Goal: Book appointment/travel/reservation

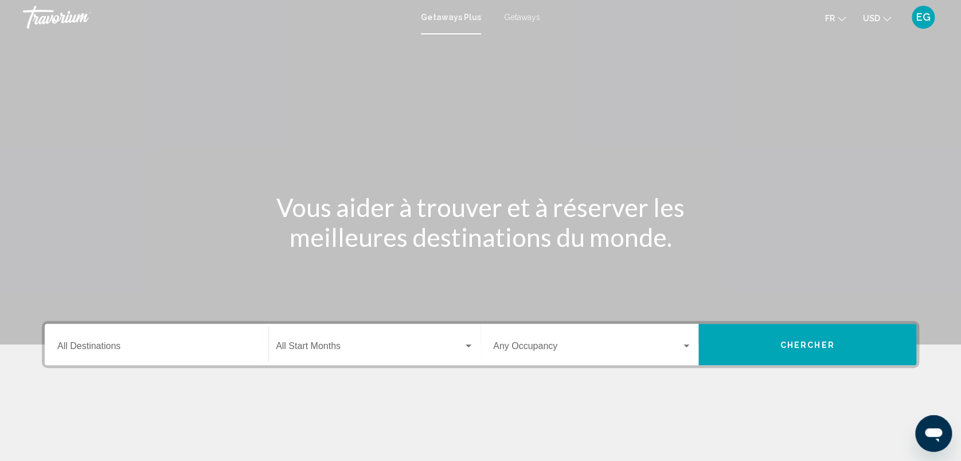
click at [515, 18] on span "Getaways" at bounding box center [522, 17] width 36 height 9
click at [884, 18] on icon "Change currency" at bounding box center [887, 19] width 8 height 8
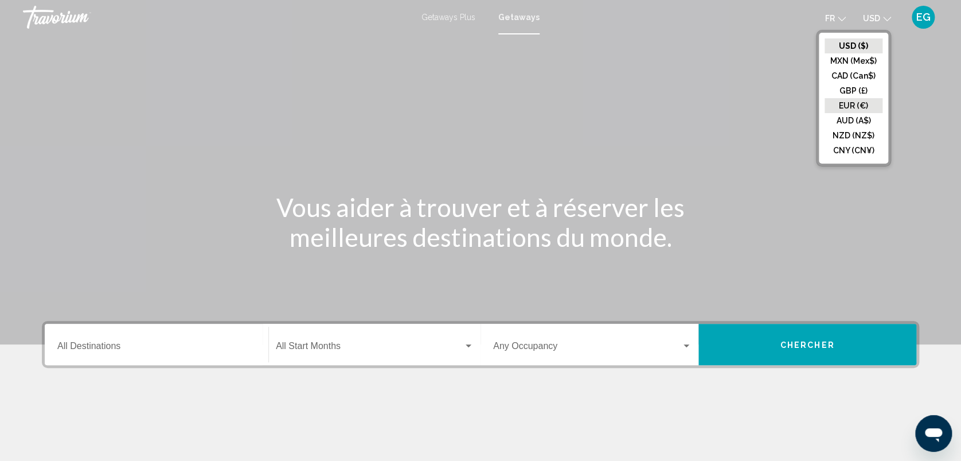
click at [852, 108] on button "EUR (€)" at bounding box center [854, 105] width 58 height 15
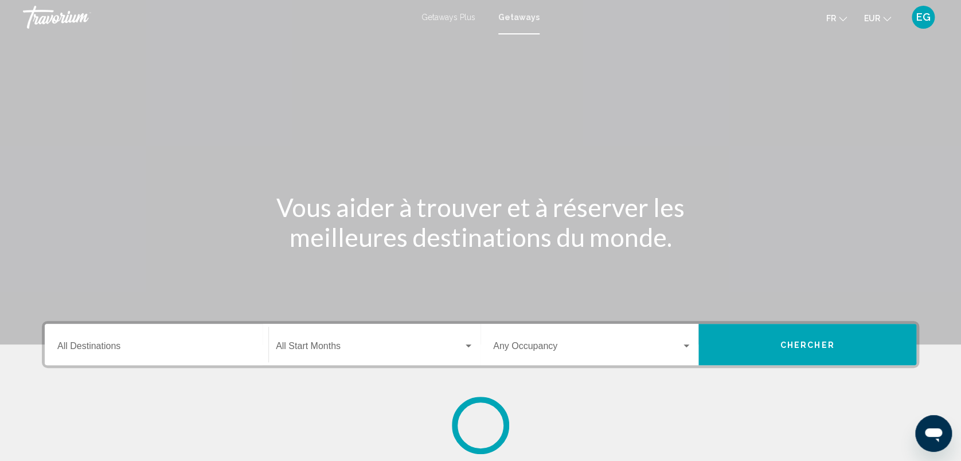
click at [118, 351] on input "Destination All Destinations" at bounding box center [156, 348] width 198 height 10
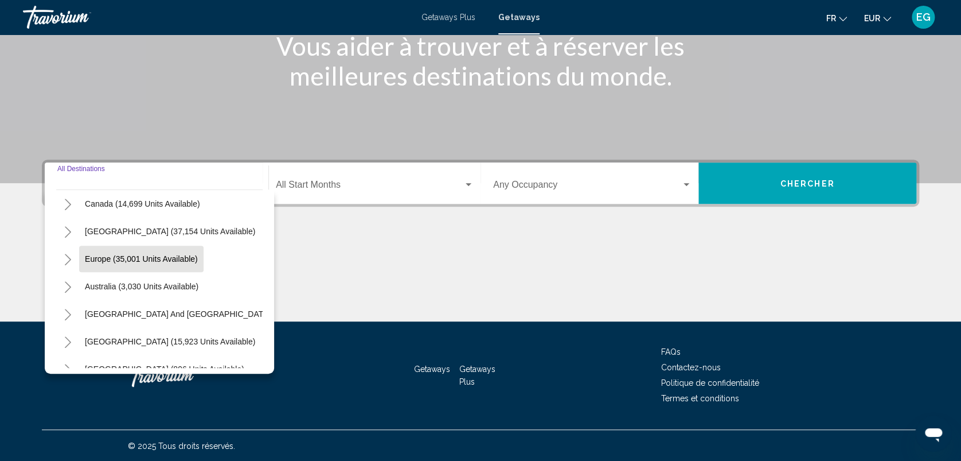
scroll to position [88, 0]
click at [104, 255] on span "Europe (35,001 units available)" at bounding box center [141, 259] width 113 height 9
type input "**********"
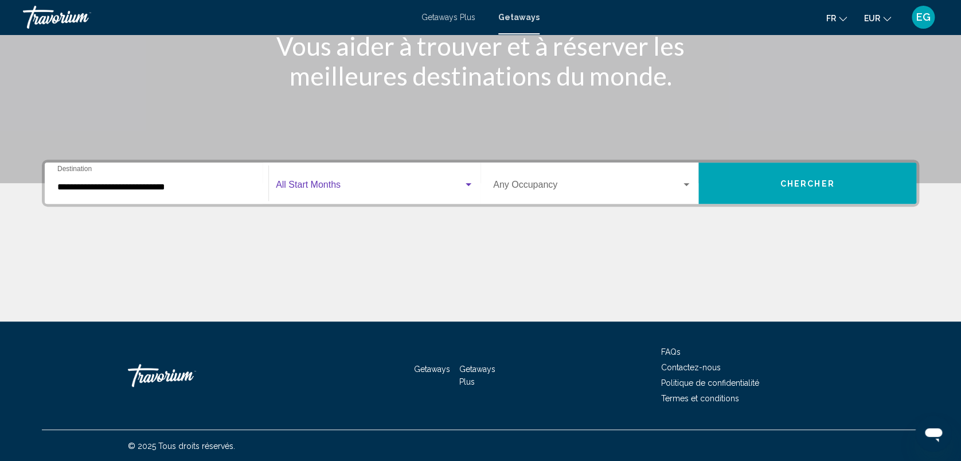
click at [333, 182] on span "Search widget" at bounding box center [370, 187] width 188 height 10
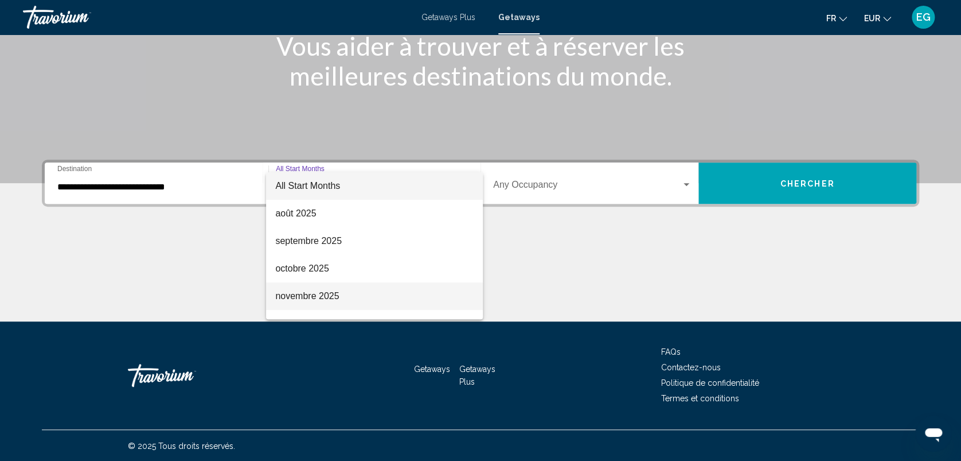
scroll to position [88, 0]
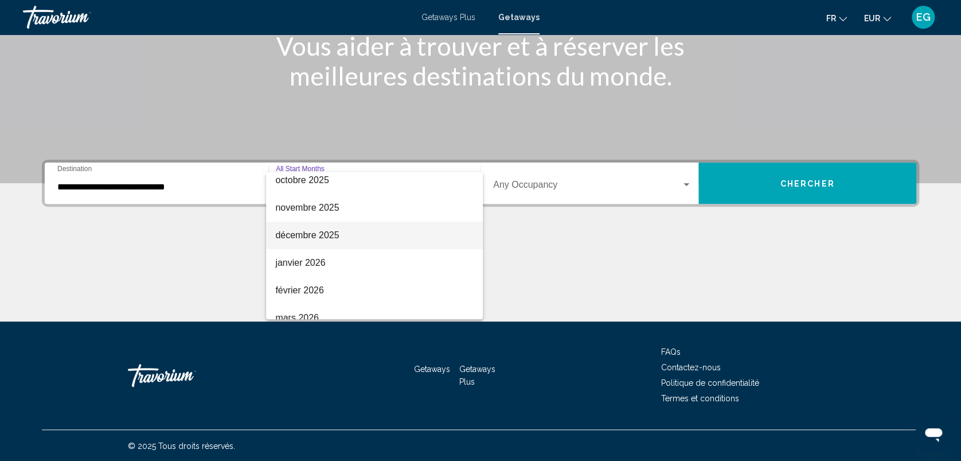
click at [298, 240] on span "décembre 2025" at bounding box center [374, 235] width 198 height 28
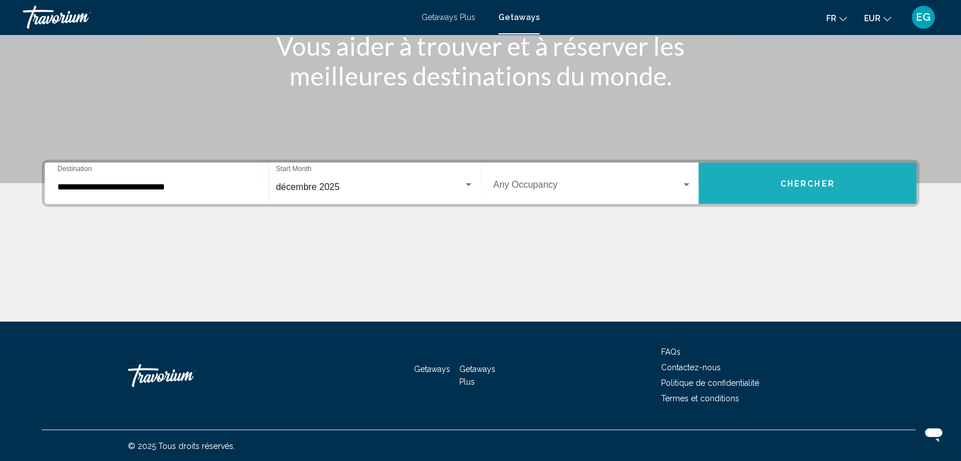
click at [808, 180] on span "Chercher" at bounding box center [808, 183] width 54 height 9
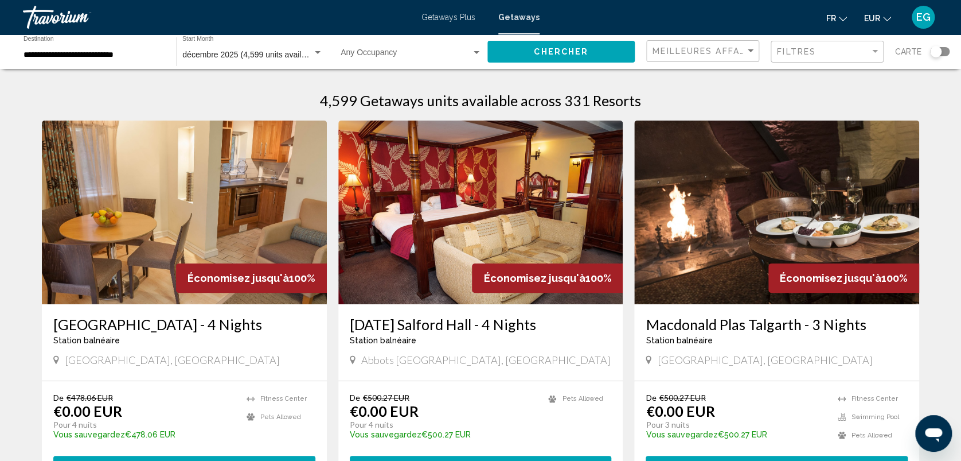
click at [80, 48] on div "**********" at bounding box center [94, 52] width 141 height 32
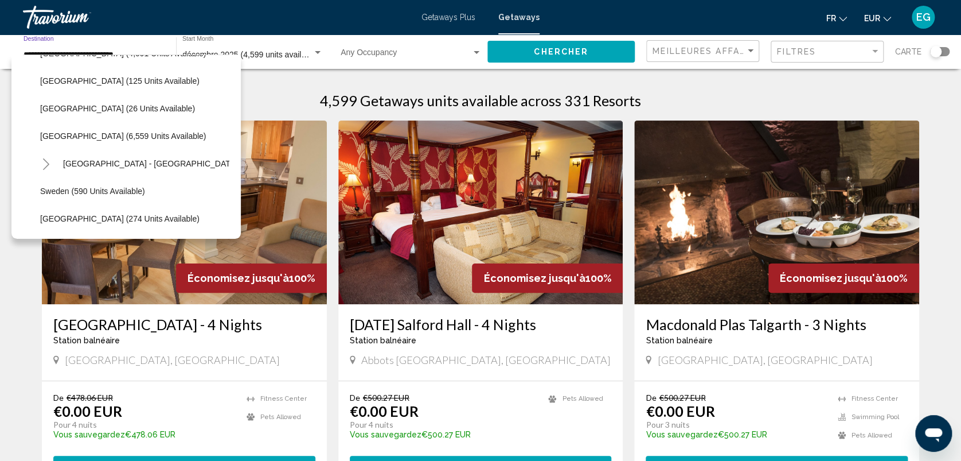
scroll to position [548, 0]
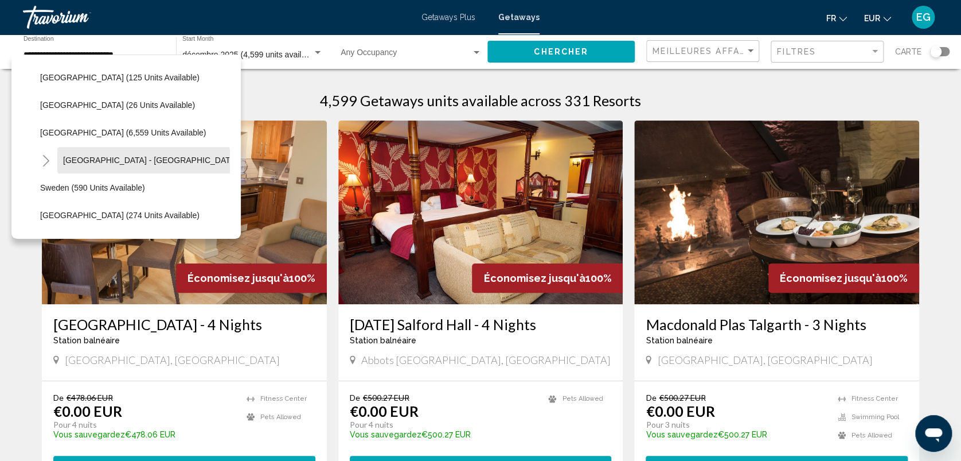
click at [110, 166] on button "[GEOGRAPHIC_DATA] - [GEOGRAPHIC_DATA] (2,562 units available)" at bounding box center [191, 160] width 268 height 26
type input "**********"
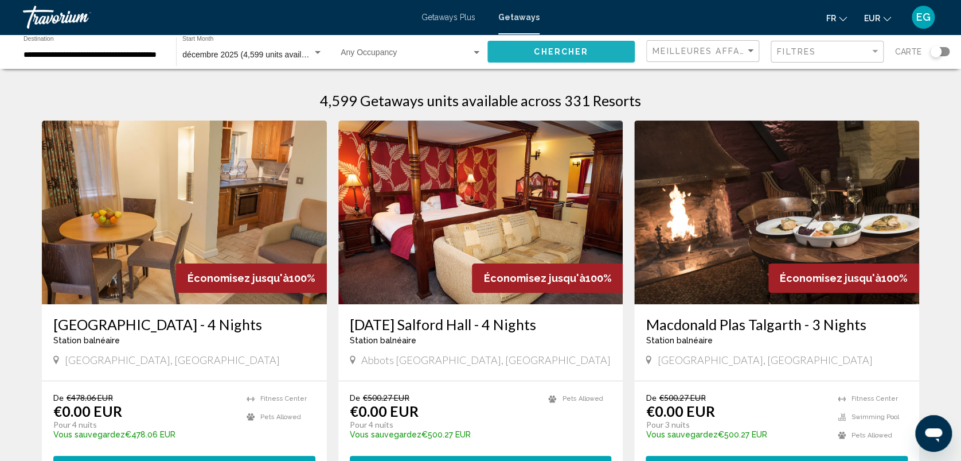
click at [523, 50] on button "Chercher" at bounding box center [561, 51] width 147 height 21
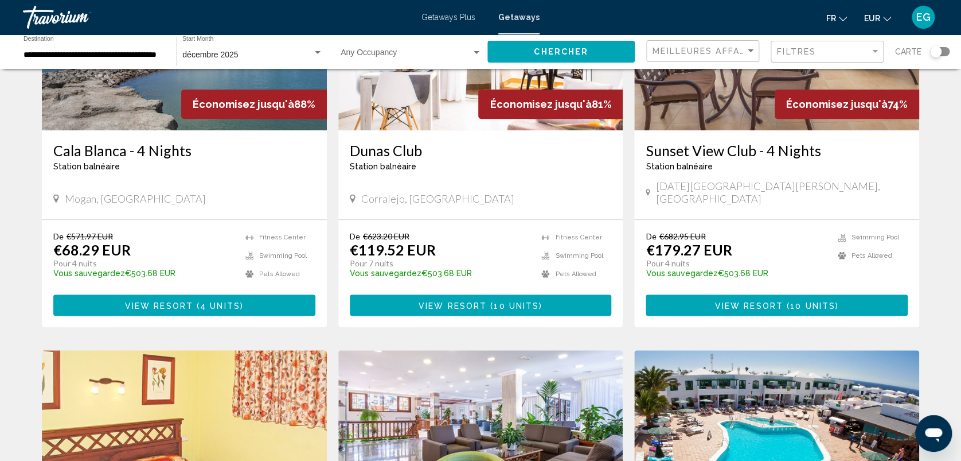
scroll to position [173, 0]
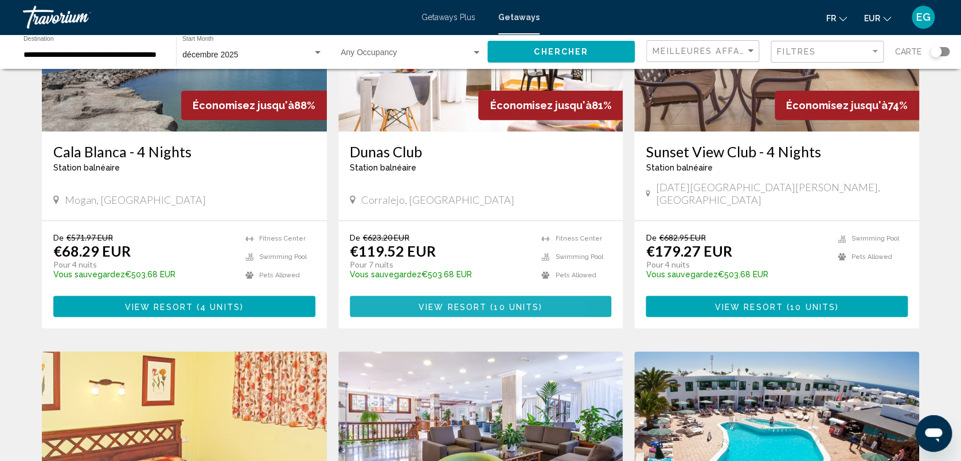
click at [381, 295] on button "View Resort ( 10 units )" at bounding box center [481, 305] width 262 height 21
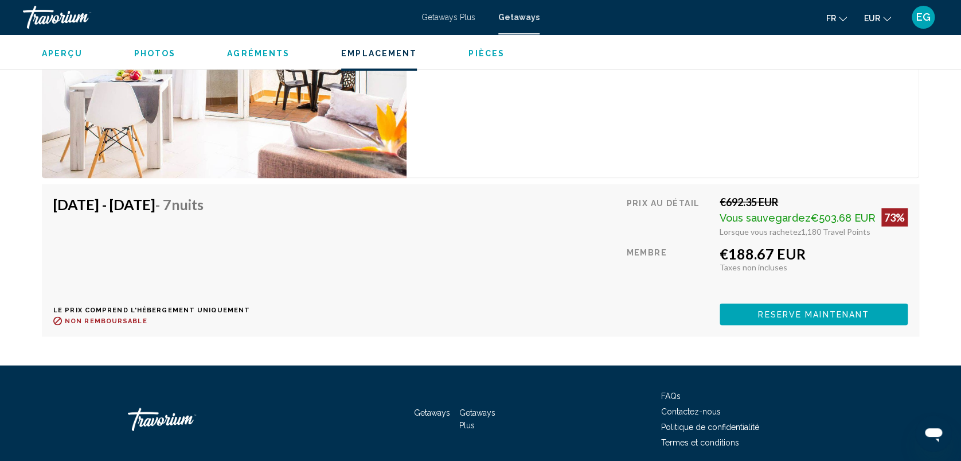
scroll to position [3186, 0]
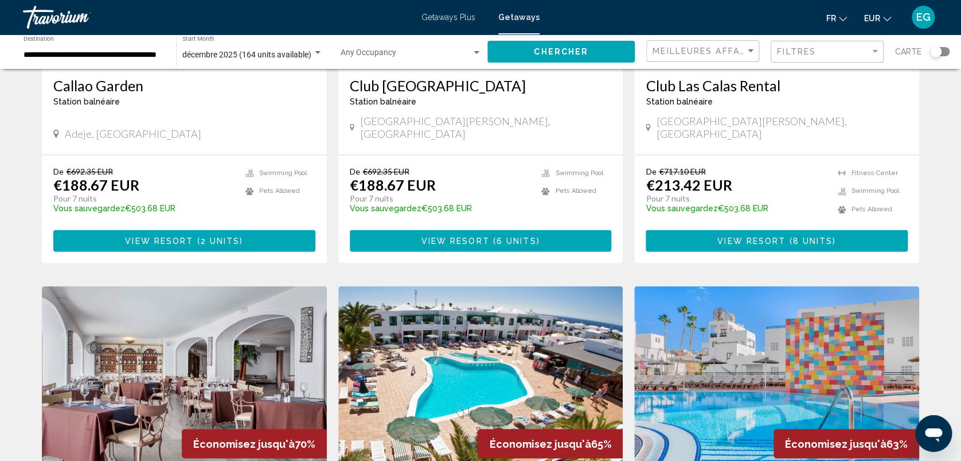
scroll to position [642, 0]
click at [675, 229] on button "View Resort ( 8 units )" at bounding box center [777, 239] width 262 height 21
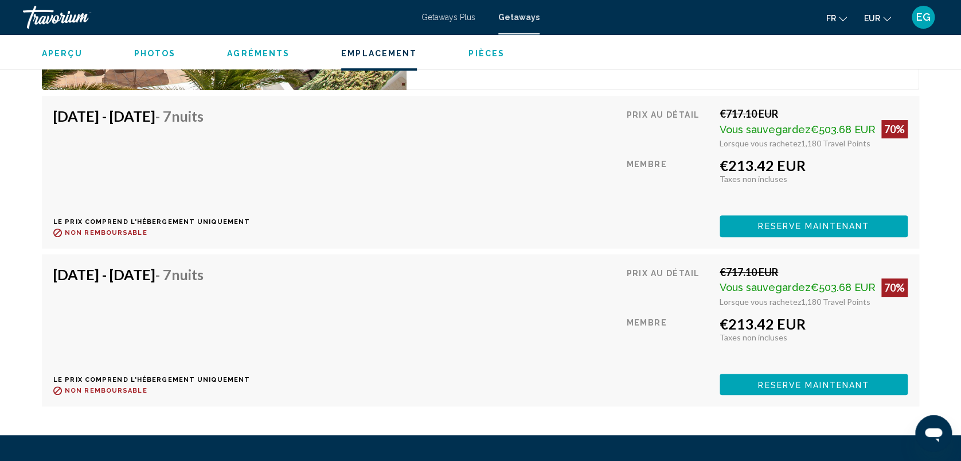
scroll to position [2233, 0]
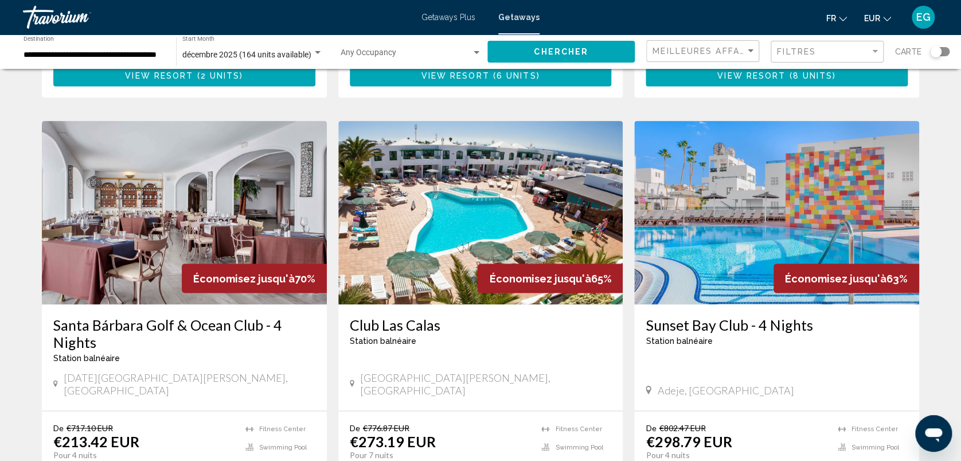
scroll to position [808, 0]
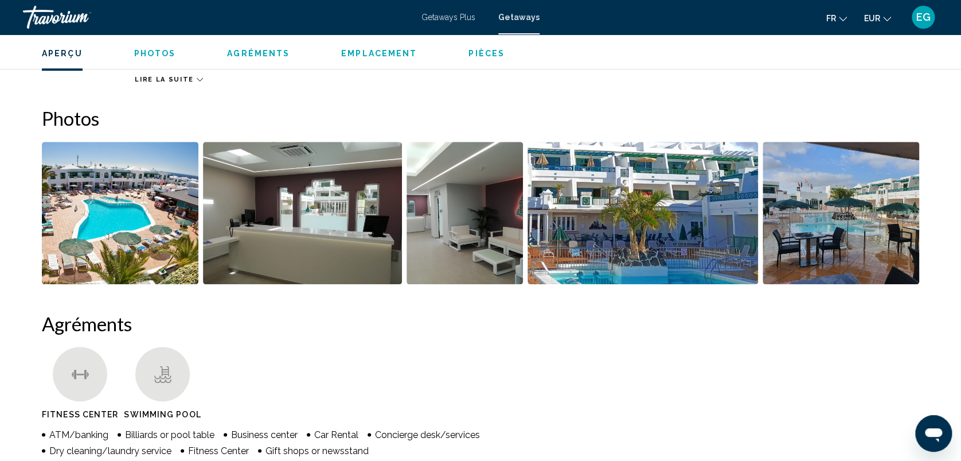
scroll to position [489, 0]
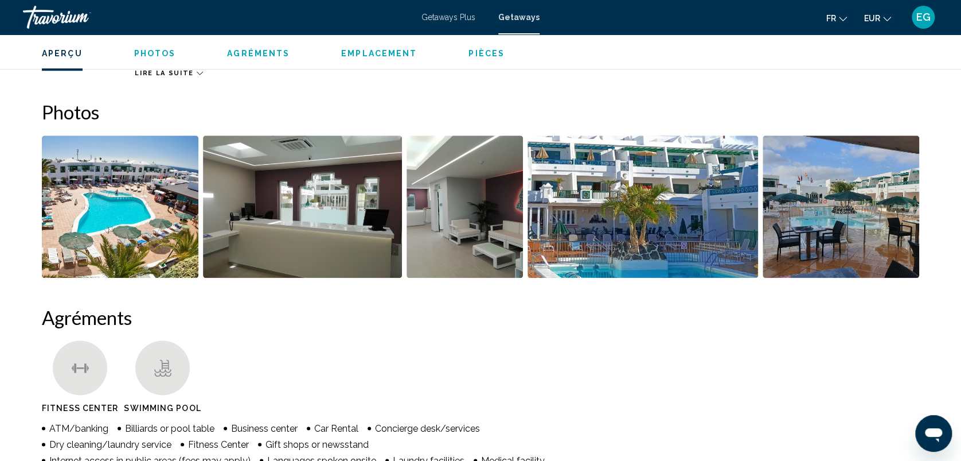
click at [170, 213] on img "Open full-screen image slider" at bounding box center [120, 206] width 157 height 142
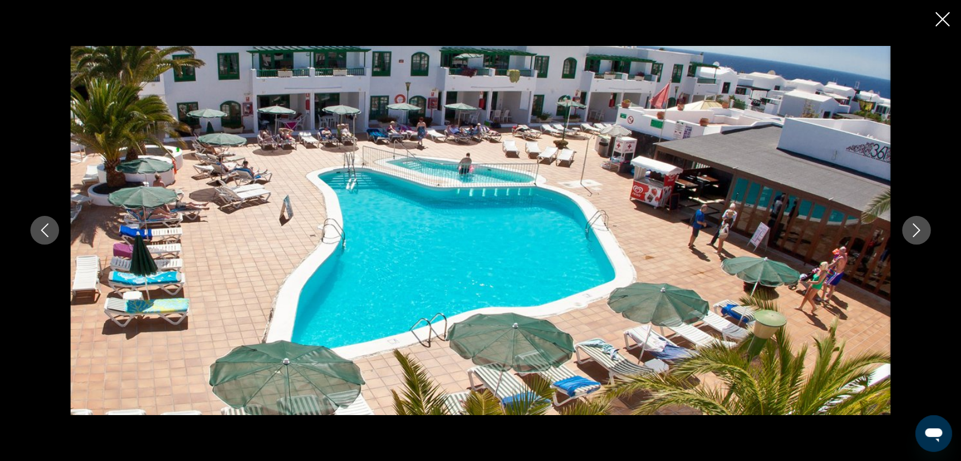
click at [910, 234] on icon "Next image" at bounding box center [917, 230] width 14 height 14
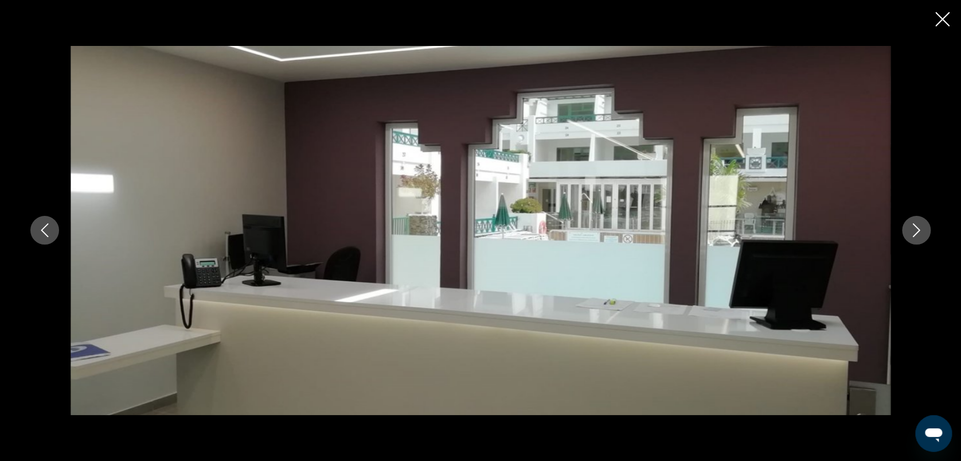
click at [910, 234] on icon "Next image" at bounding box center [917, 230] width 14 height 14
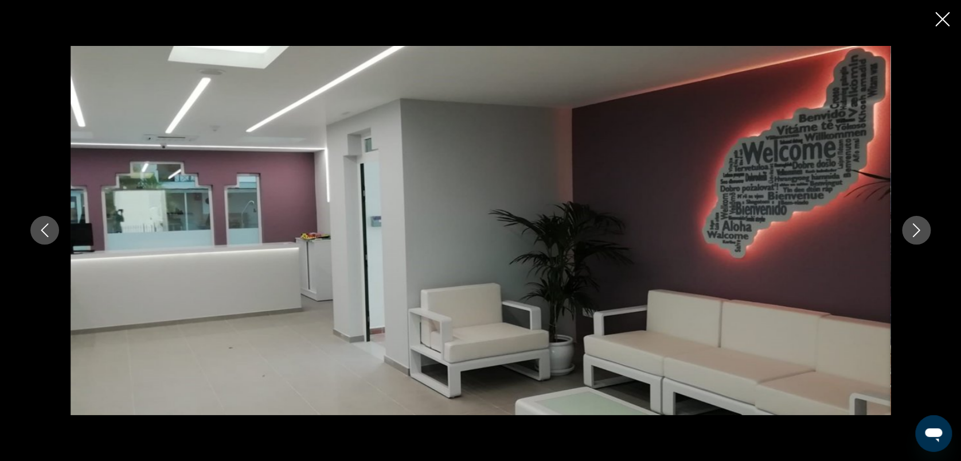
click at [910, 234] on icon "Next image" at bounding box center [917, 230] width 14 height 14
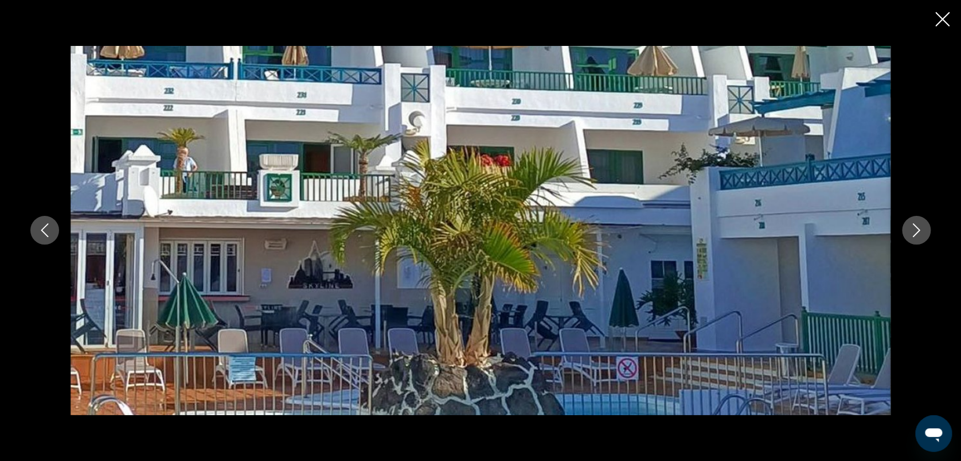
click at [910, 234] on icon "Next image" at bounding box center [917, 230] width 14 height 14
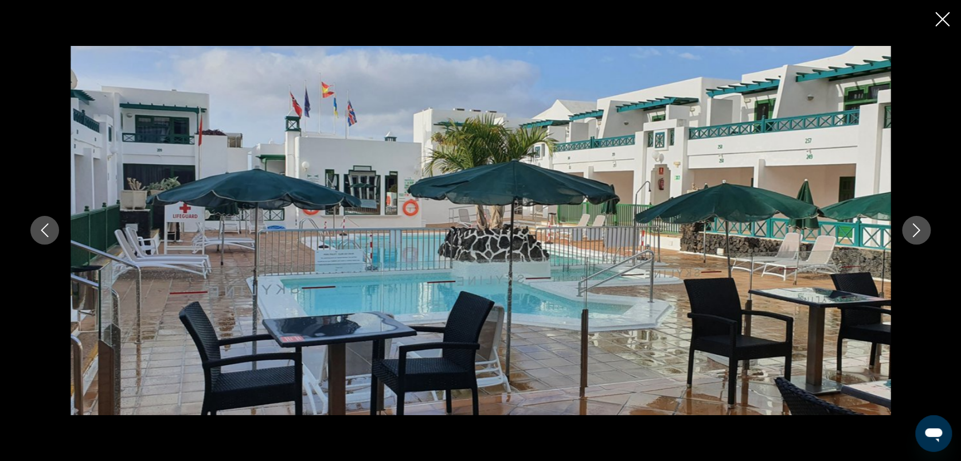
click at [910, 234] on icon "Next image" at bounding box center [917, 230] width 14 height 14
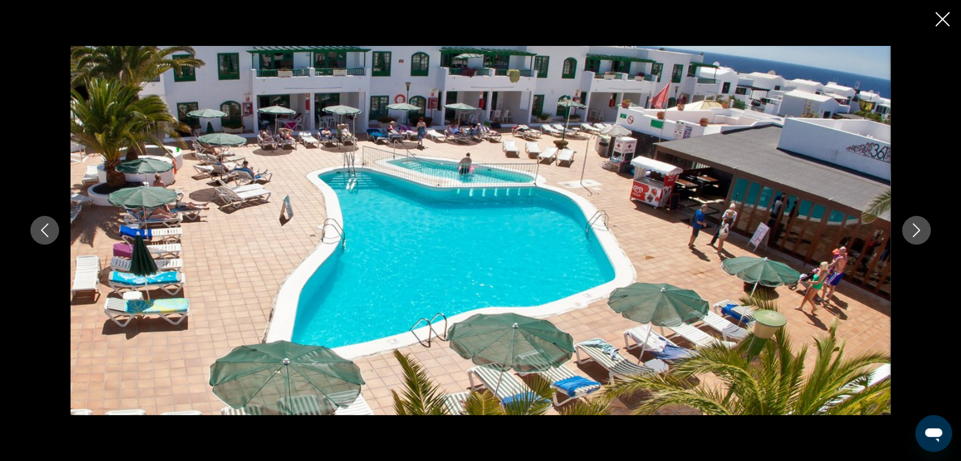
click at [46, 229] on icon "Previous image" at bounding box center [45, 230] width 14 height 14
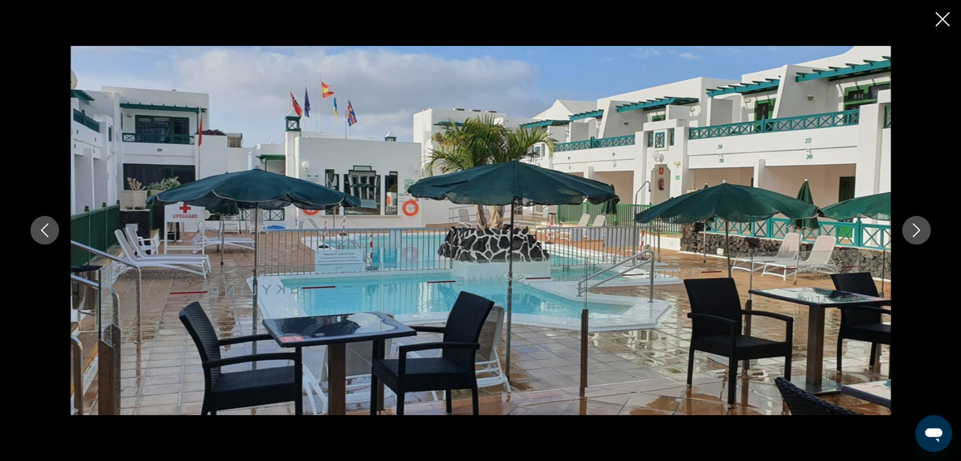
click at [913, 231] on icon "Next image" at bounding box center [917, 230] width 14 height 14
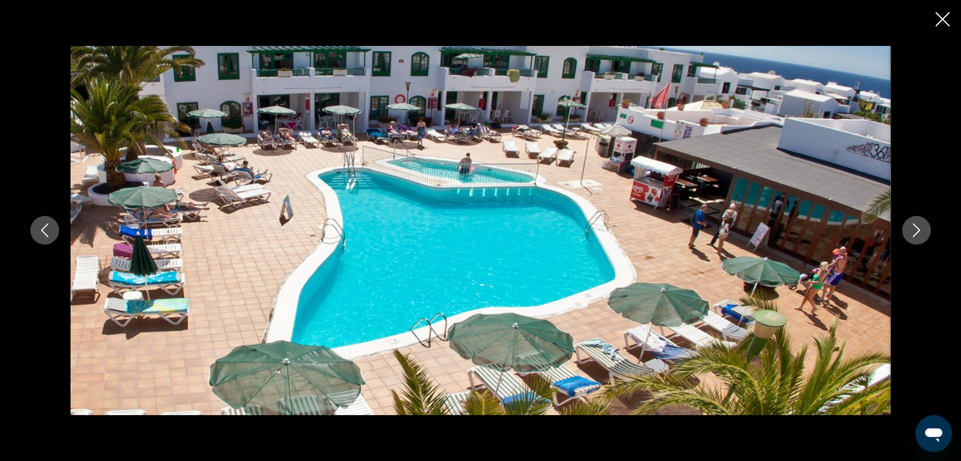
click at [49, 229] on icon "Previous image" at bounding box center [45, 230] width 14 height 14
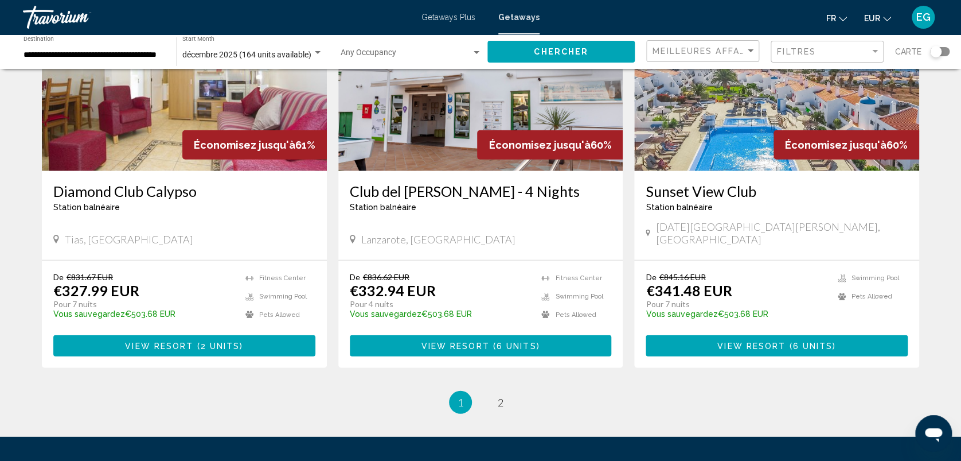
scroll to position [1361, 0]
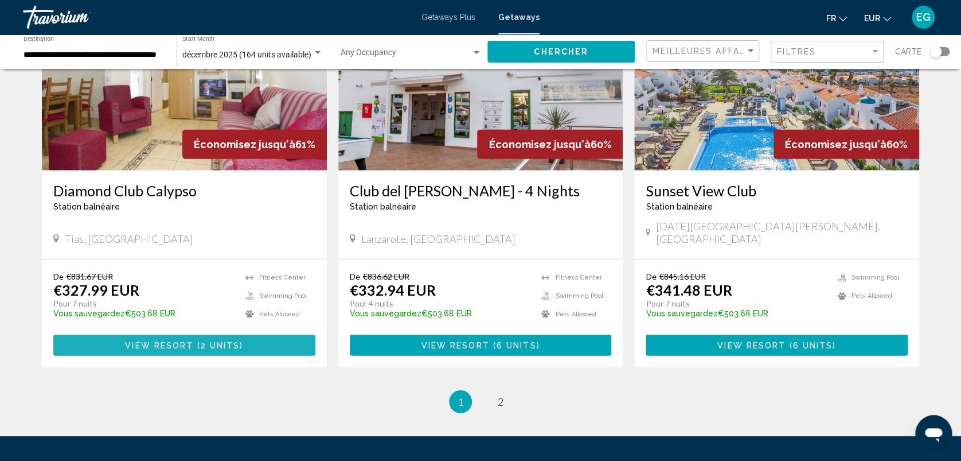
click at [169, 341] on span "View Resort" at bounding box center [159, 345] width 68 height 9
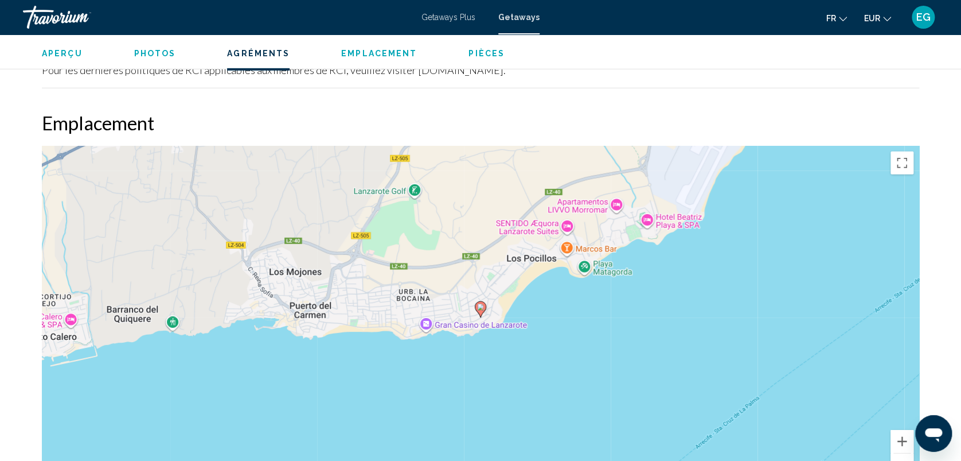
scroll to position [1720, 0]
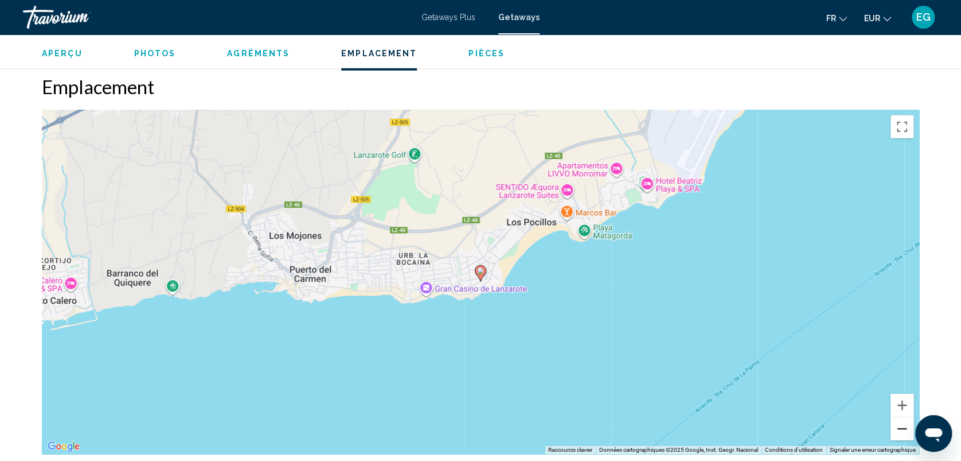
click at [898, 418] on button "Zoom arrière" at bounding box center [902, 428] width 23 height 23
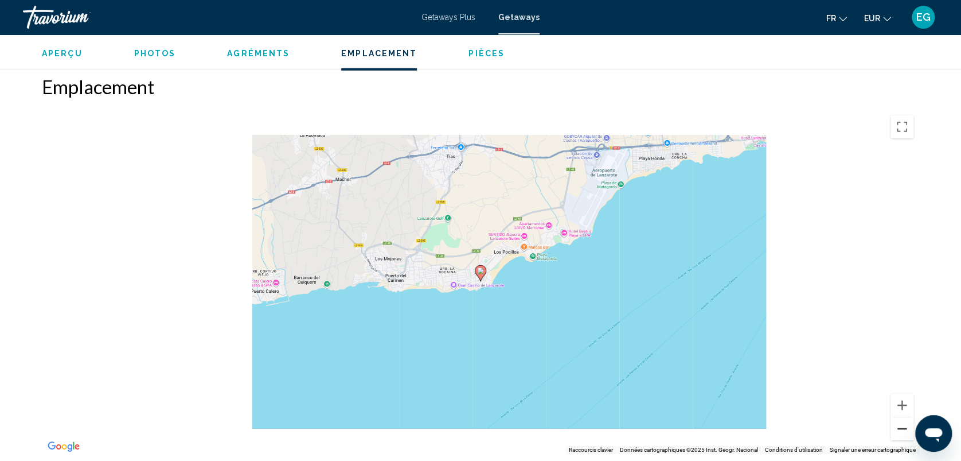
click at [898, 418] on button "Zoom arrière" at bounding box center [902, 428] width 23 height 23
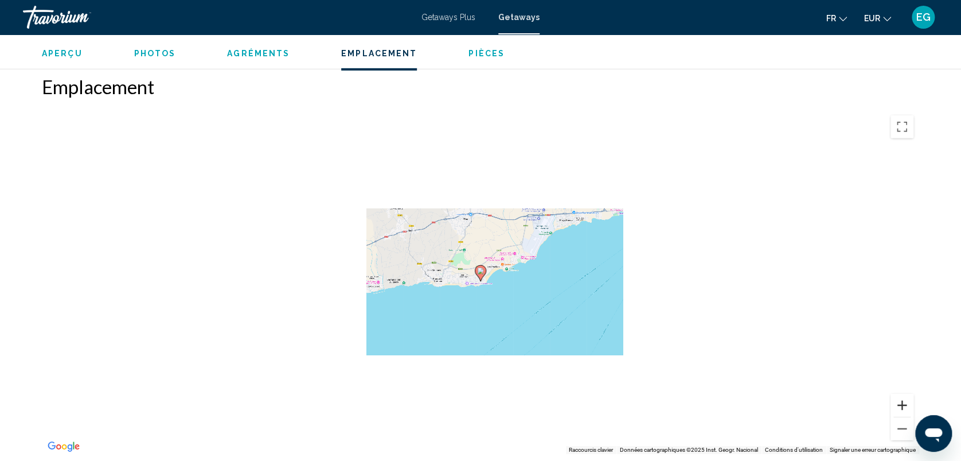
click at [906, 397] on button "Zoom avant" at bounding box center [902, 404] width 23 height 23
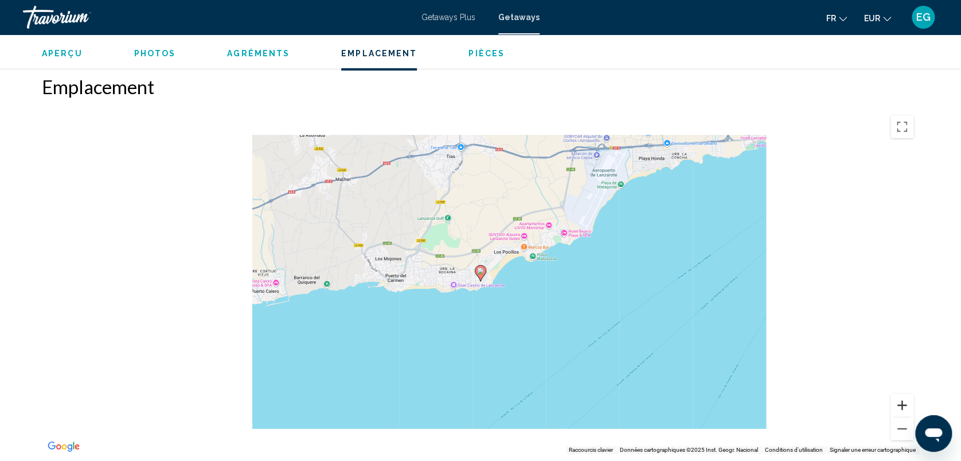
click at [906, 397] on button "Zoom avant" at bounding box center [902, 404] width 23 height 23
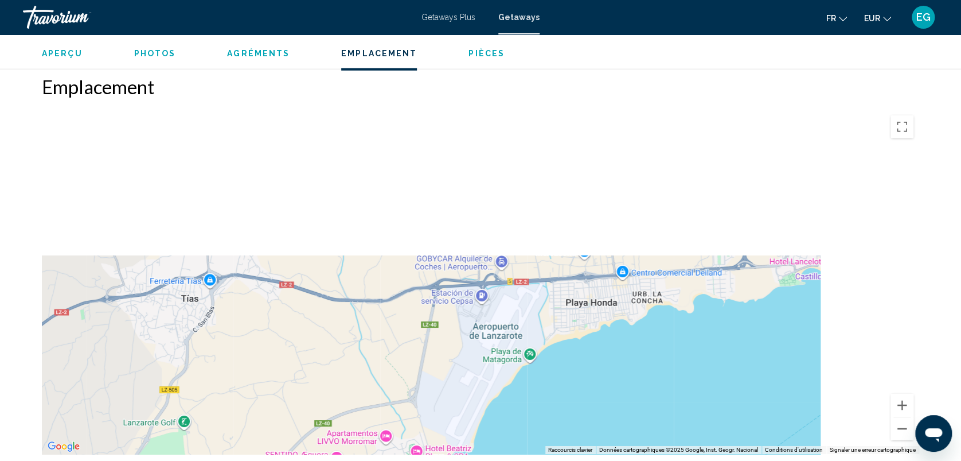
drag, startPoint x: 776, startPoint y: 177, endPoint x: 544, endPoint y: 471, distance: 374.6
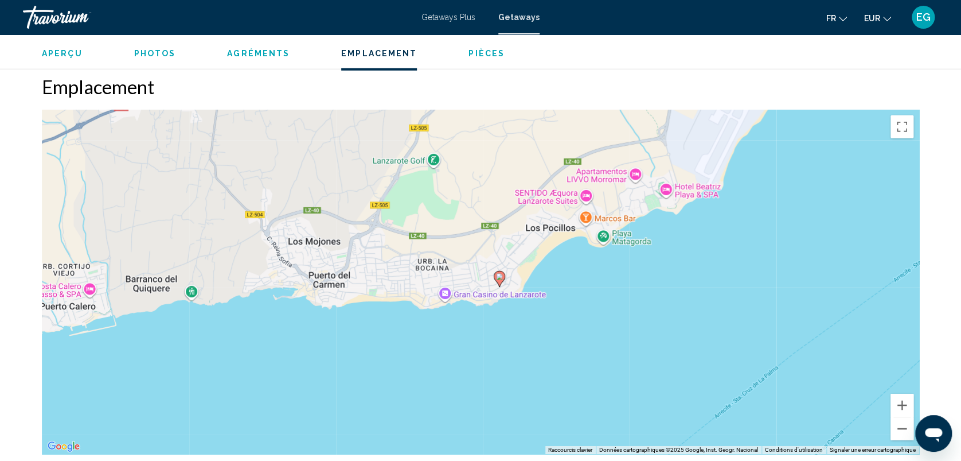
drag, startPoint x: 551, startPoint y: 391, endPoint x: 804, endPoint y: 128, distance: 364.7
click at [804, 128] on div "Pour activer le glissement avec le clavier, appuyez sur Alt+Entrée. Une fois ce…" at bounding box center [481, 282] width 878 height 344
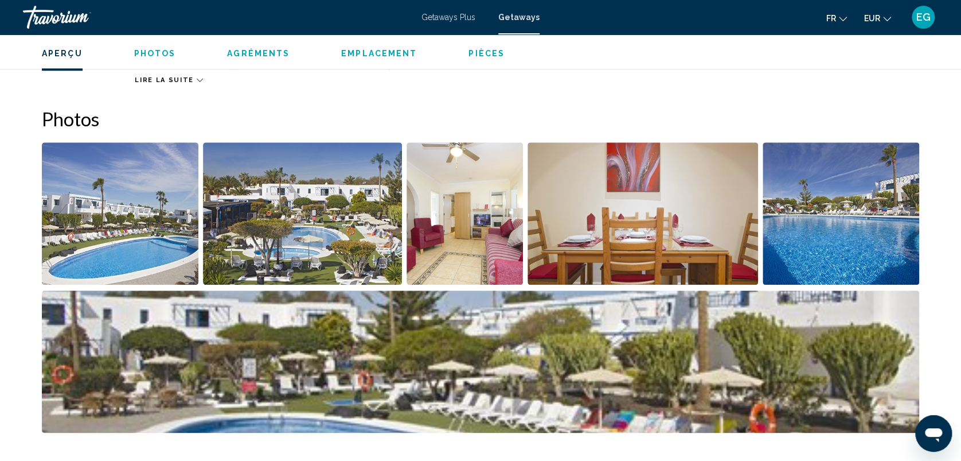
scroll to position [465, 0]
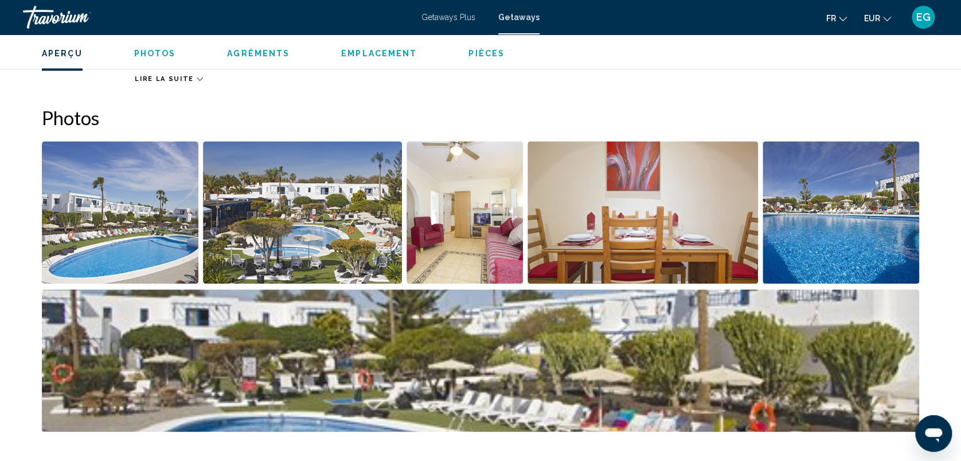
click at [101, 243] on img "Open full-screen image slider" at bounding box center [120, 212] width 157 height 142
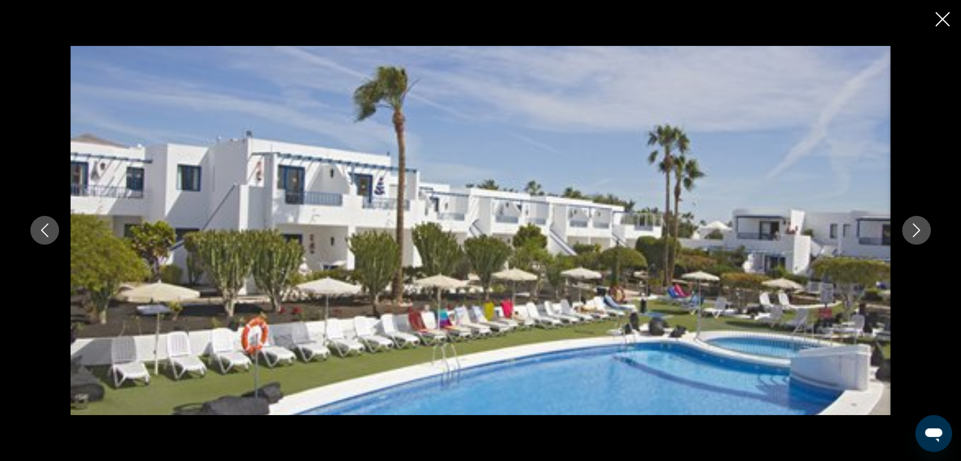
click at [914, 225] on icon "Next image" at bounding box center [916, 231] width 7 height 14
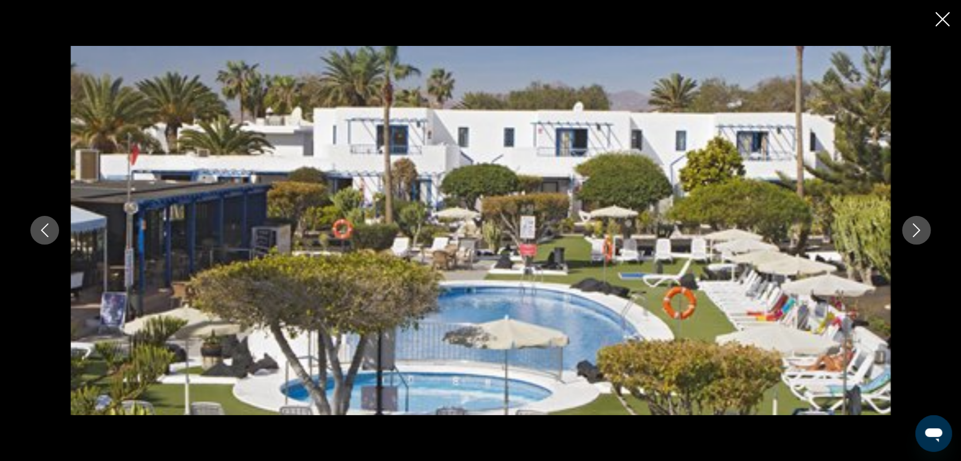
click at [914, 225] on icon "Next image" at bounding box center [916, 231] width 7 height 14
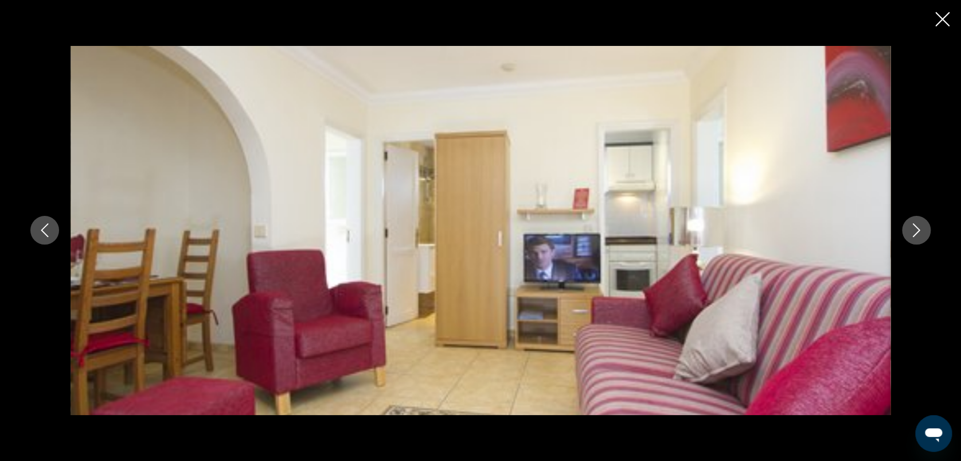
click at [914, 225] on icon "Next image" at bounding box center [916, 231] width 7 height 14
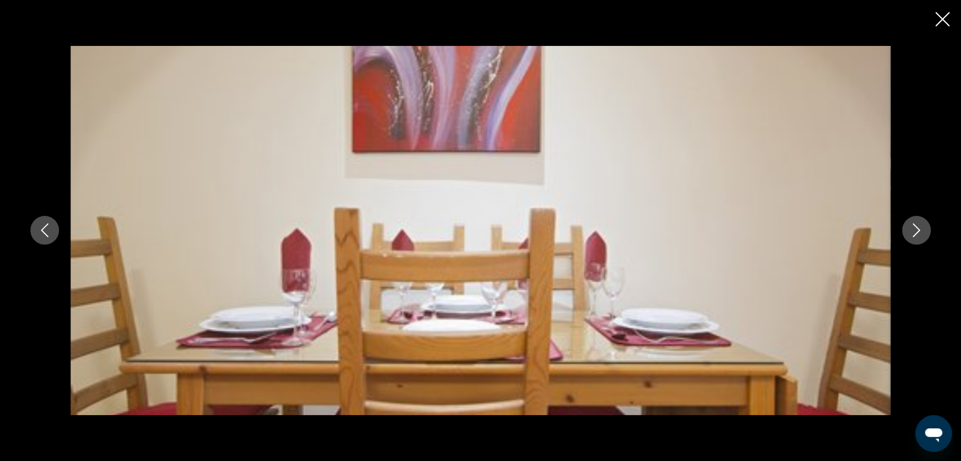
click at [914, 225] on icon "Next image" at bounding box center [916, 231] width 7 height 14
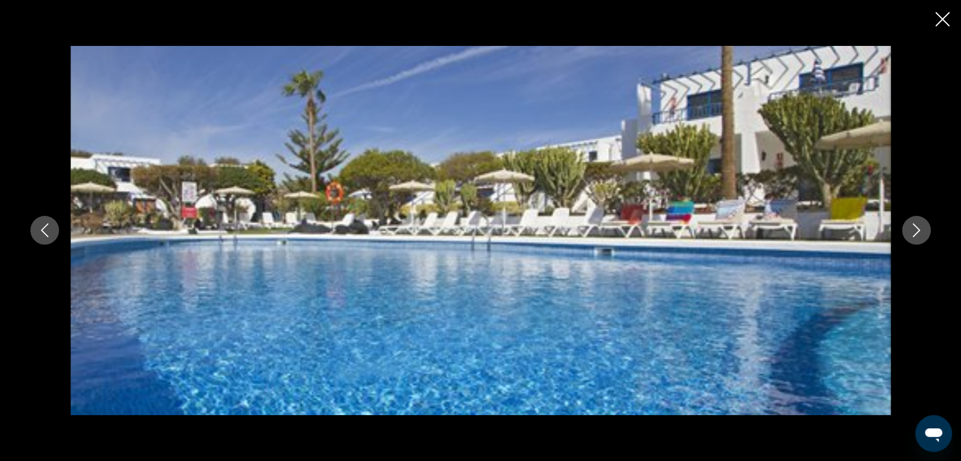
click at [914, 225] on icon "Next image" at bounding box center [916, 231] width 7 height 14
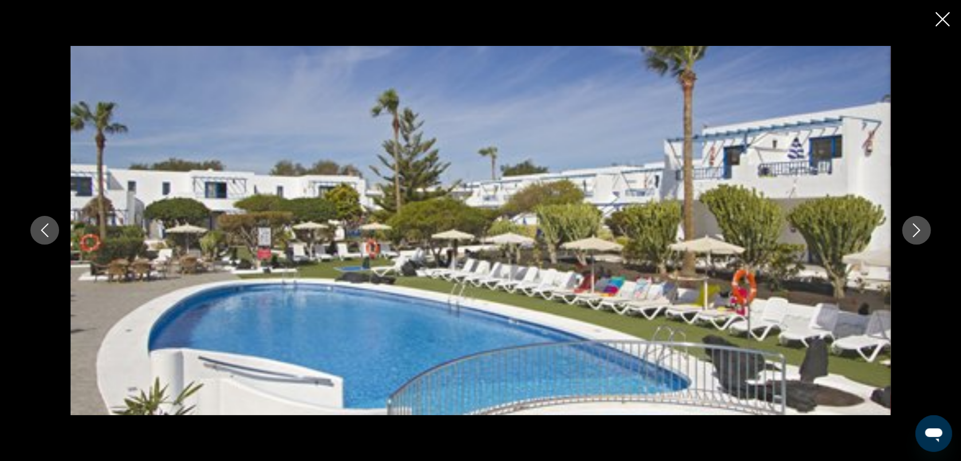
click at [914, 225] on icon "Next image" at bounding box center [916, 231] width 7 height 14
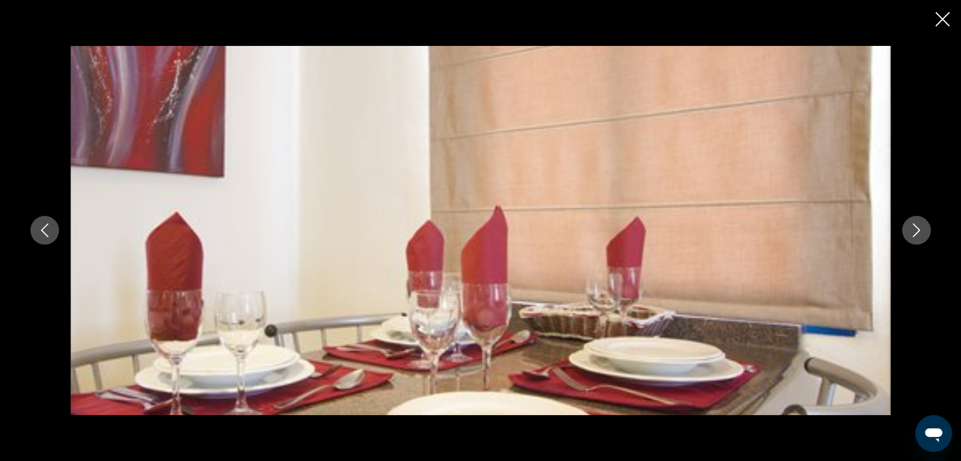
click at [914, 225] on icon "Next image" at bounding box center [916, 231] width 7 height 14
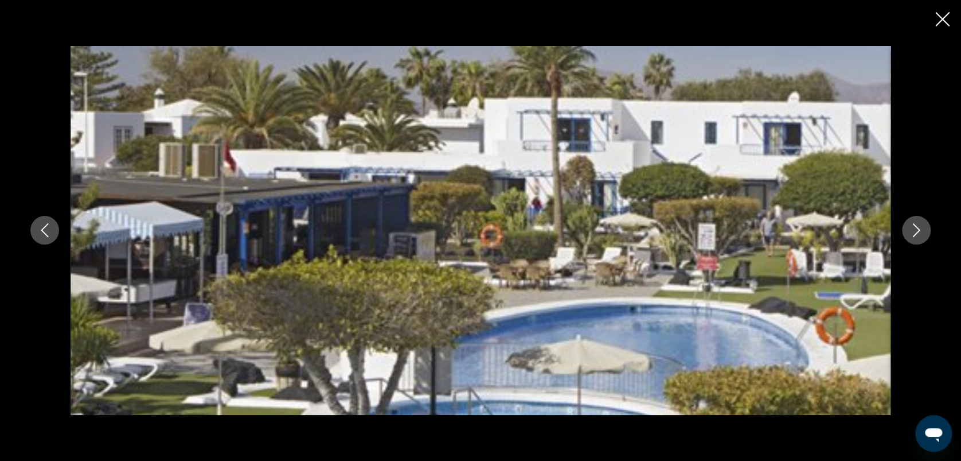
click at [914, 225] on icon "Next image" at bounding box center [916, 231] width 7 height 14
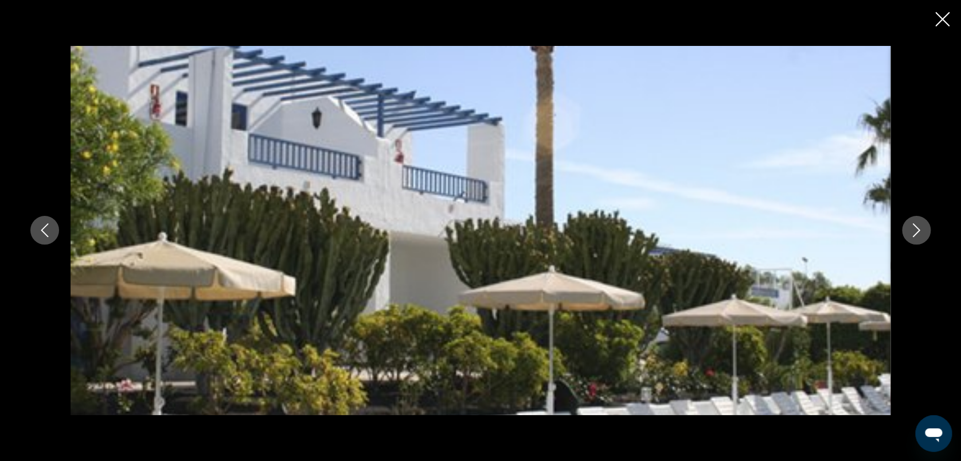
click at [914, 225] on icon "Next image" at bounding box center [916, 231] width 7 height 14
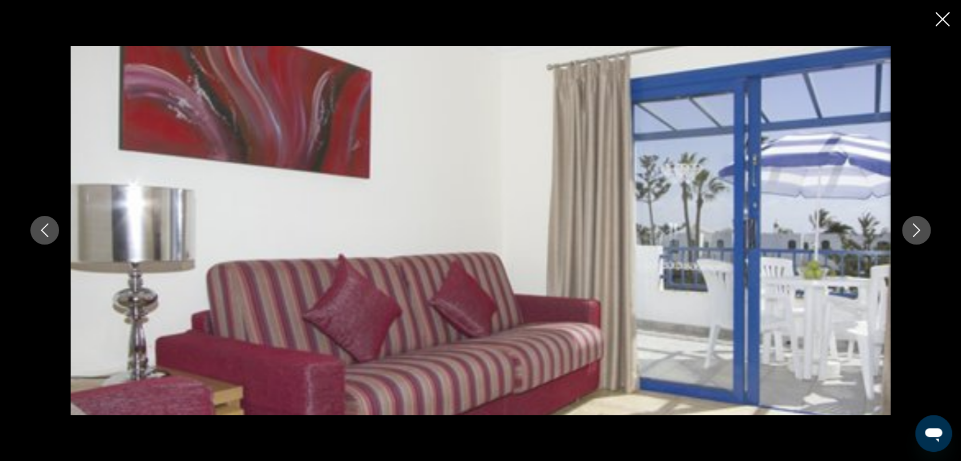
click at [914, 225] on icon "Next image" at bounding box center [916, 231] width 7 height 14
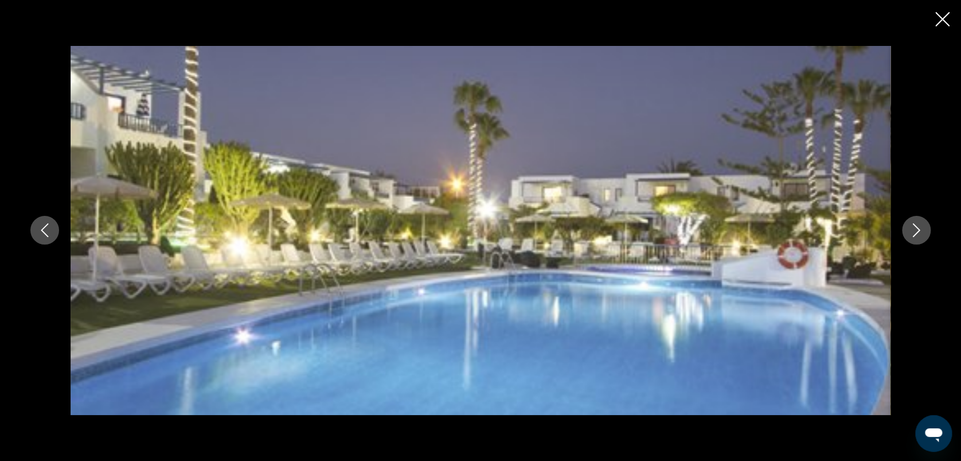
click at [914, 225] on icon "Next image" at bounding box center [916, 231] width 7 height 14
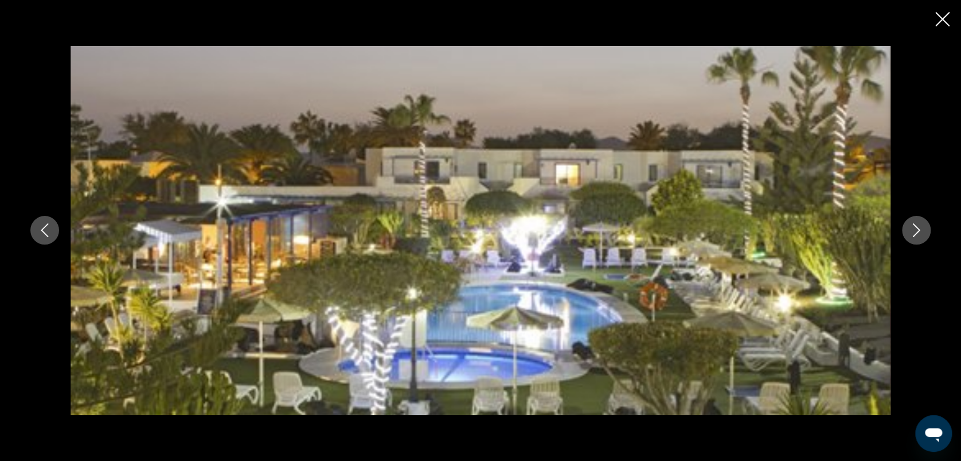
click at [914, 225] on icon "Next image" at bounding box center [916, 231] width 7 height 14
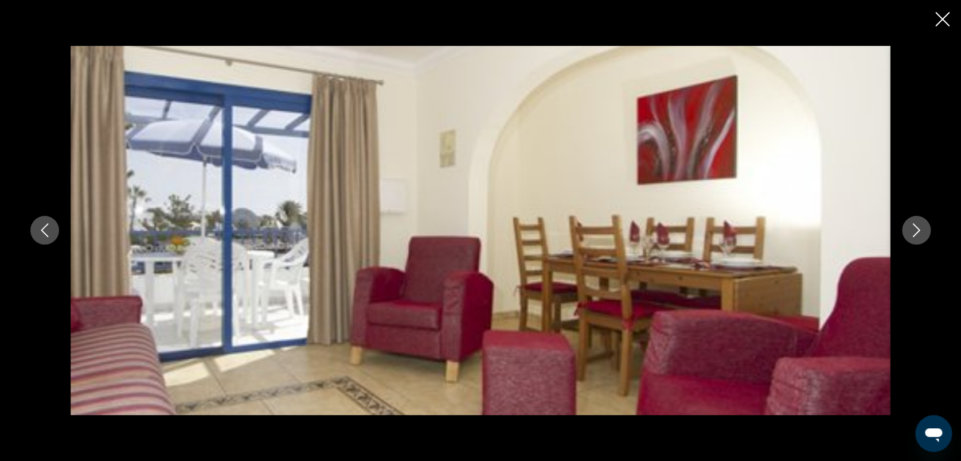
click at [914, 225] on icon "Next image" at bounding box center [916, 231] width 7 height 14
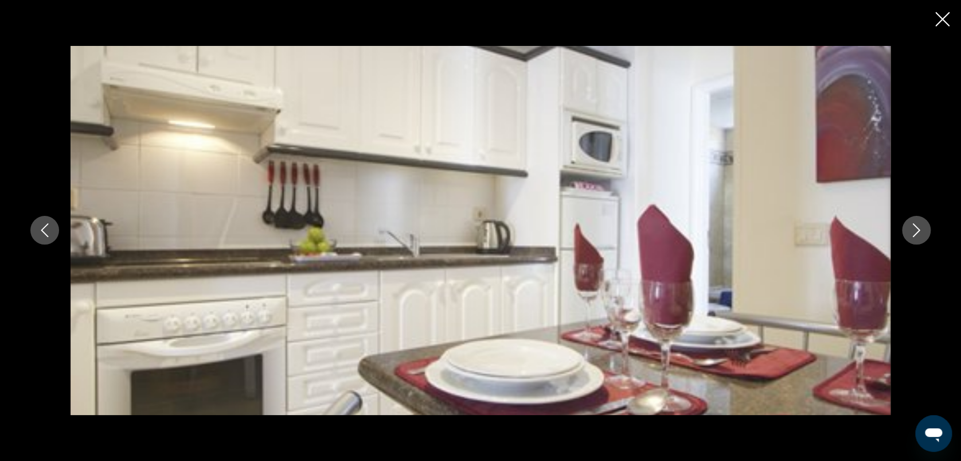
click at [914, 225] on icon "Next image" at bounding box center [916, 231] width 7 height 14
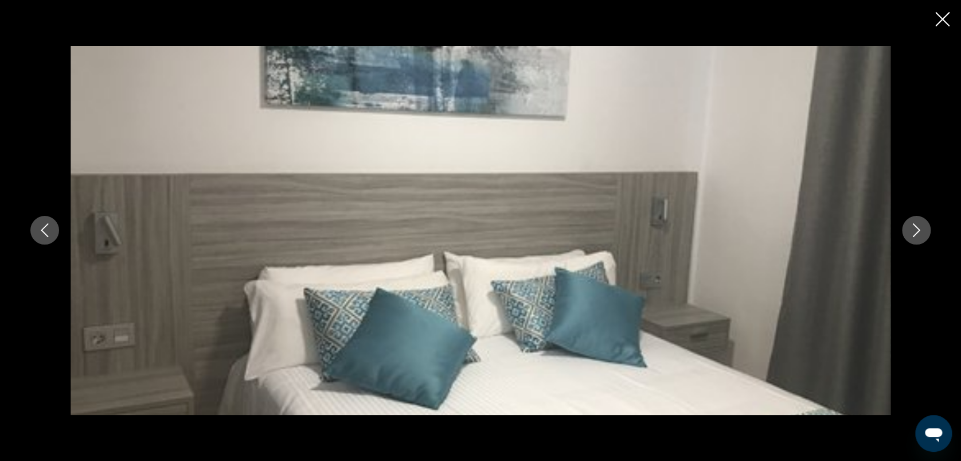
click at [914, 225] on icon "Next image" at bounding box center [916, 231] width 7 height 14
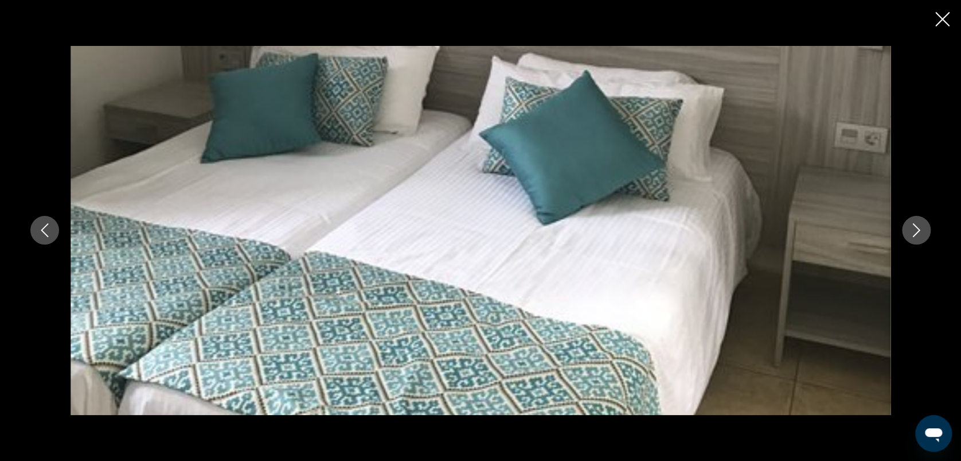
click at [914, 225] on icon "Next image" at bounding box center [916, 231] width 7 height 14
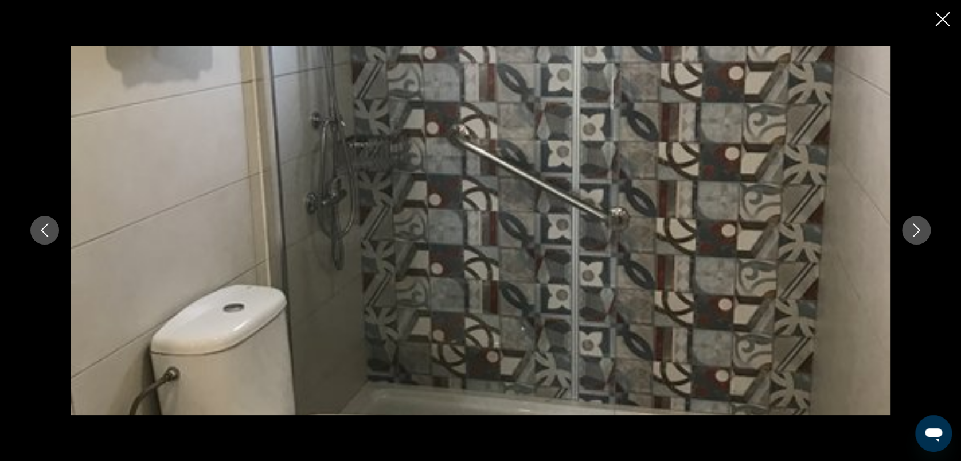
click at [914, 225] on icon "Next image" at bounding box center [916, 231] width 7 height 14
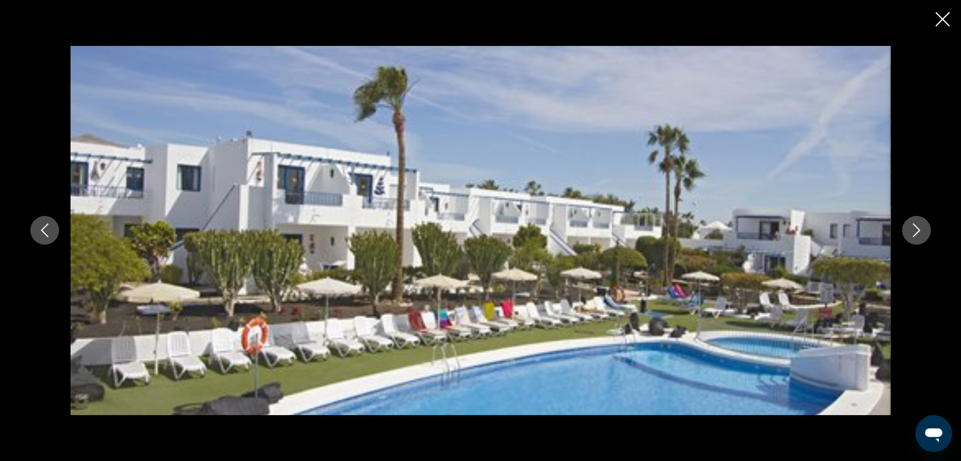
click at [944, 15] on icon "Close slideshow" at bounding box center [943, 19] width 14 height 14
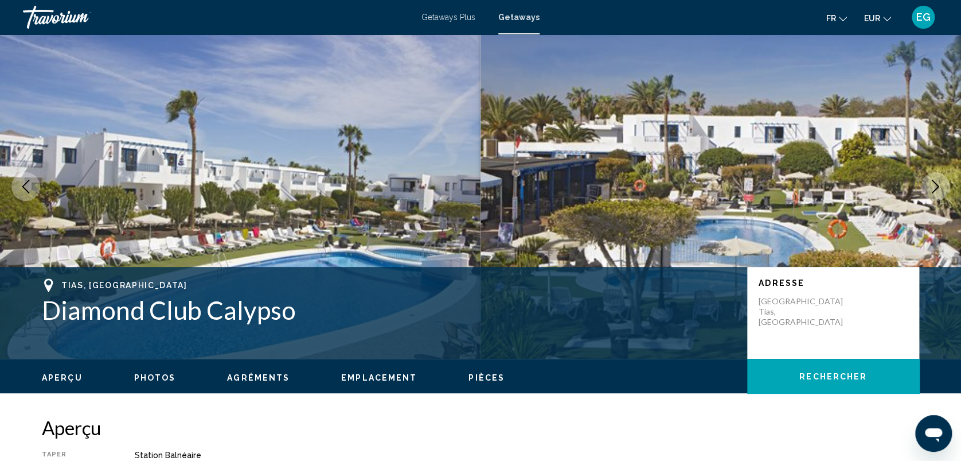
scroll to position [0, 0]
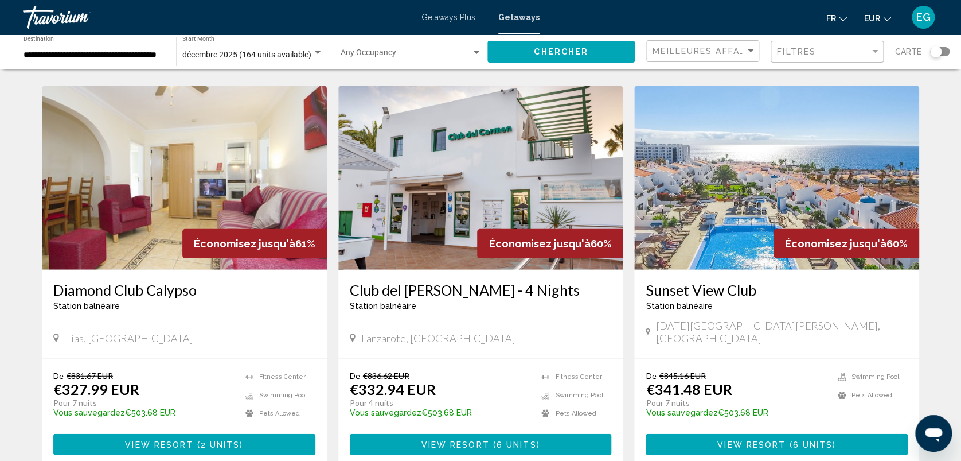
scroll to position [1258, 0]
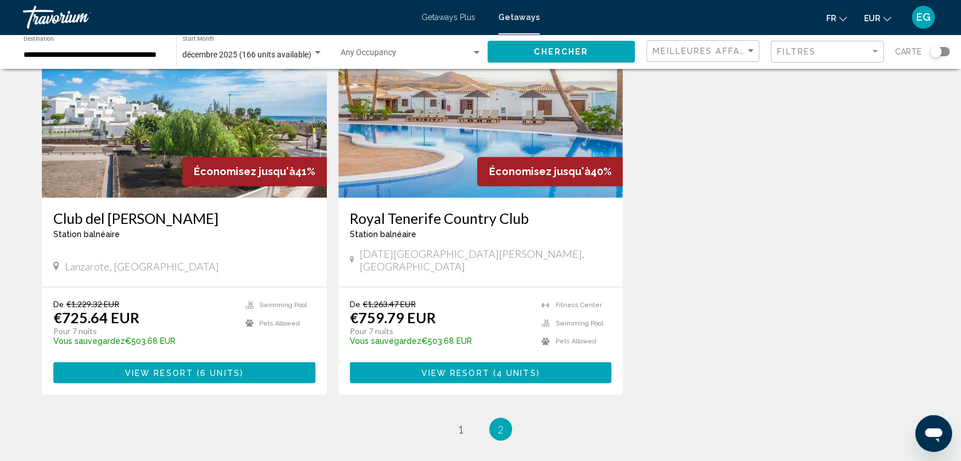
scroll to position [1017, 0]
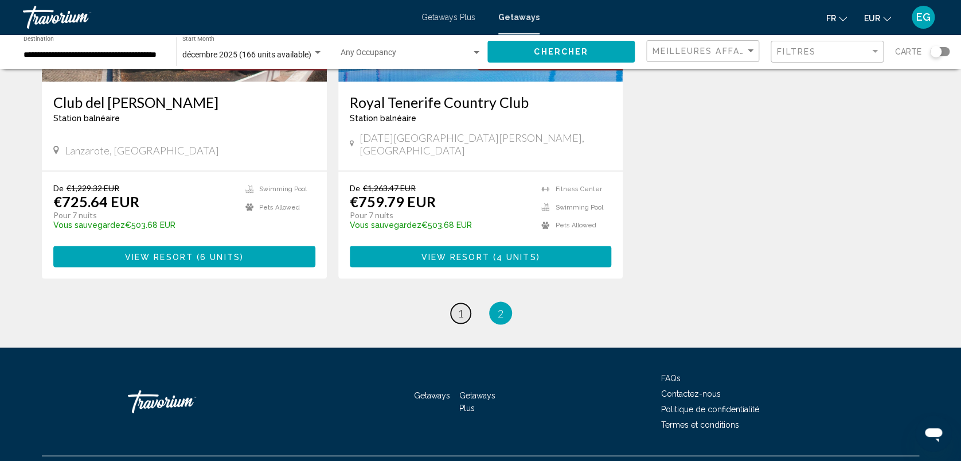
click at [458, 306] on span "1" at bounding box center [461, 312] width 6 height 13
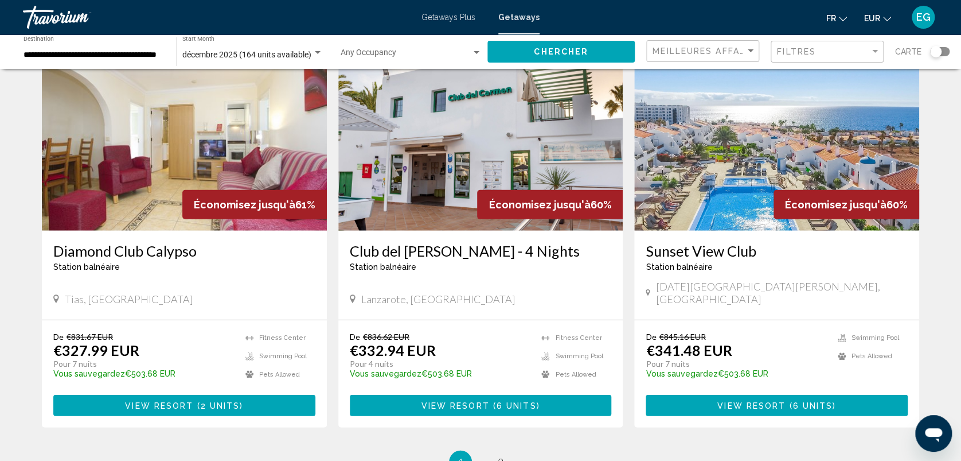
scroll to position [1307, 0]
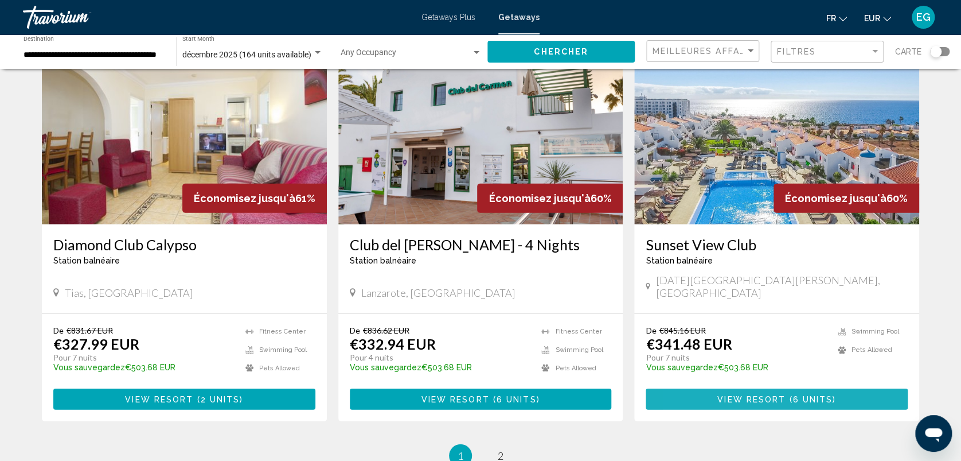
click at [712, 388] on button "View Resort ( 6 units )" at bounding box center [777, 398] width 262 height 21
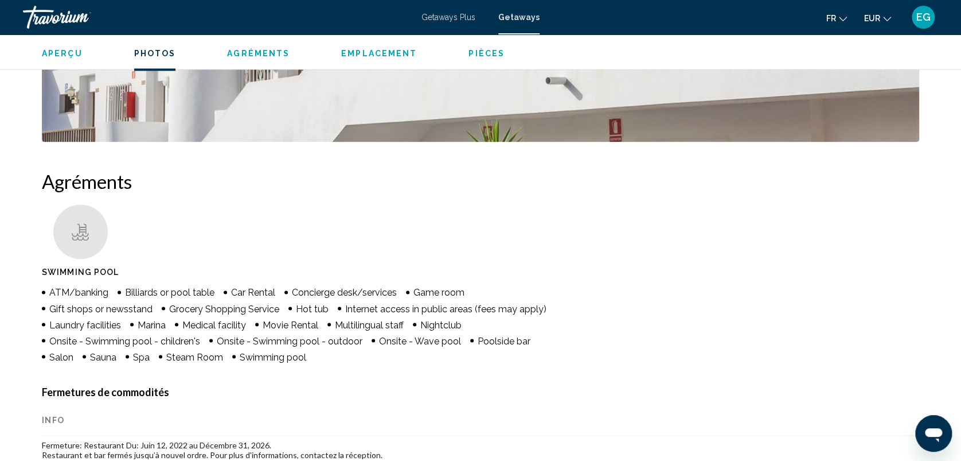
scroll to position [753, 0]
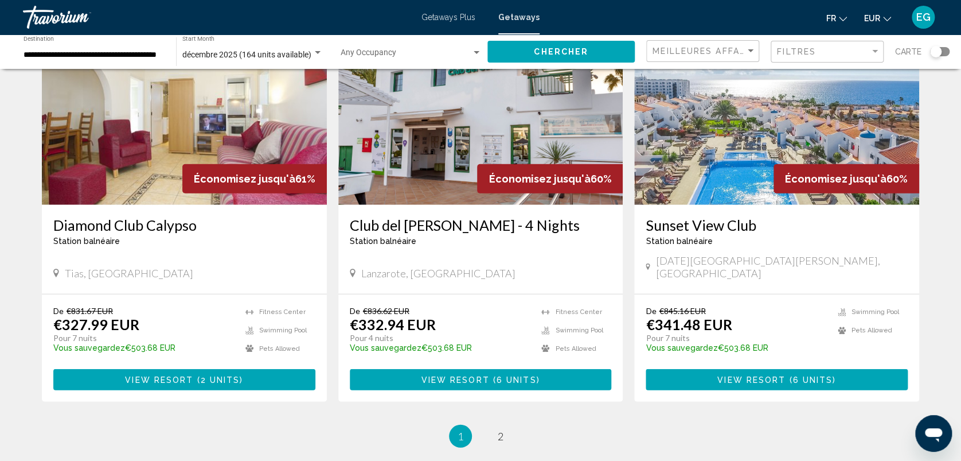
scroll to position [1327, 0]
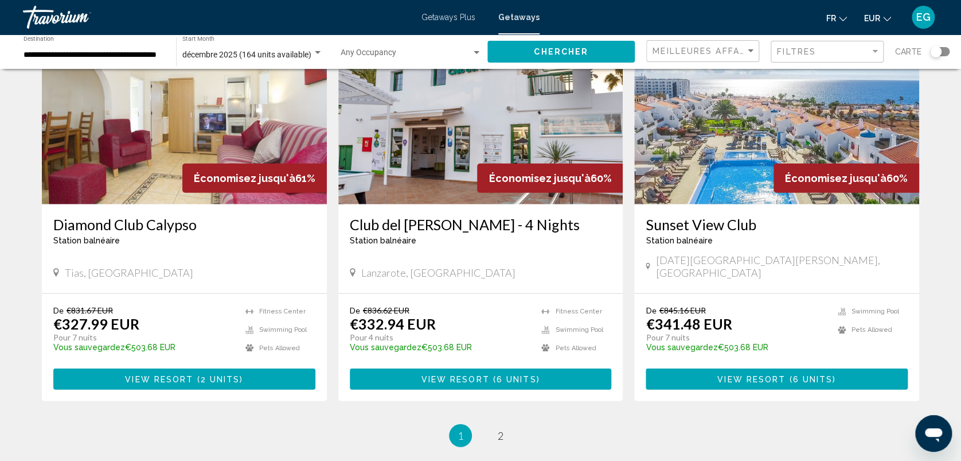
click at [438, 18] on span "Getaways Plus" at bounding box center [449, 17] width 54 height 9
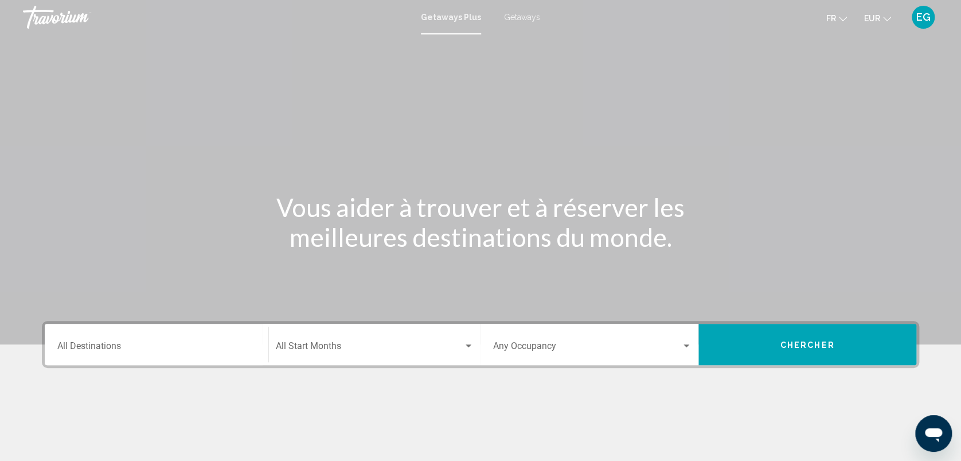
scroll to position [161, 0]
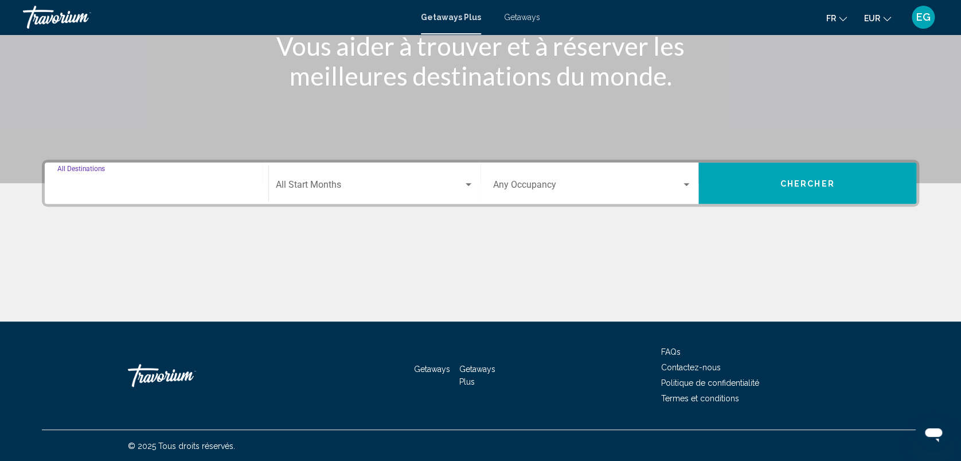
click at [192, 184] on input "Destination All Destinations" at bounding box center [156, 187] width 198 height 10
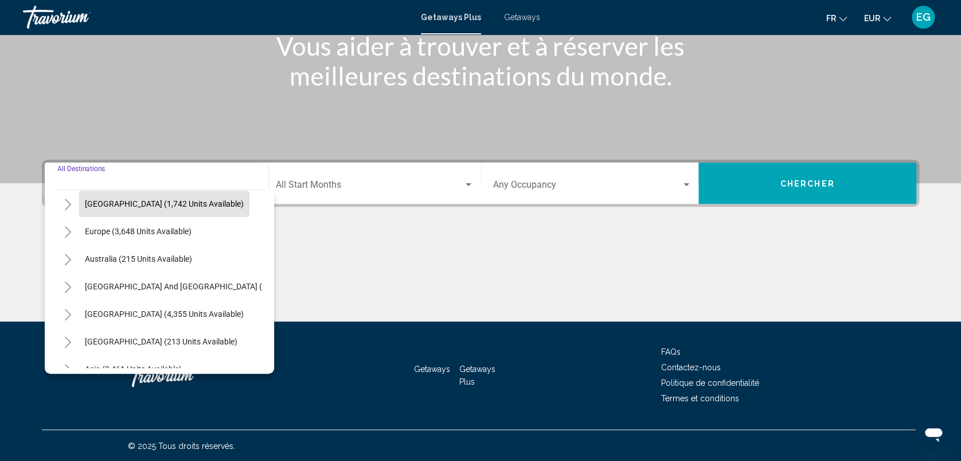
scroll to position [115, 0]
click at [68, 232] on icon "Toggle Europe (3,648 units available)" at bounding box center [68, 232] width 9 height 11
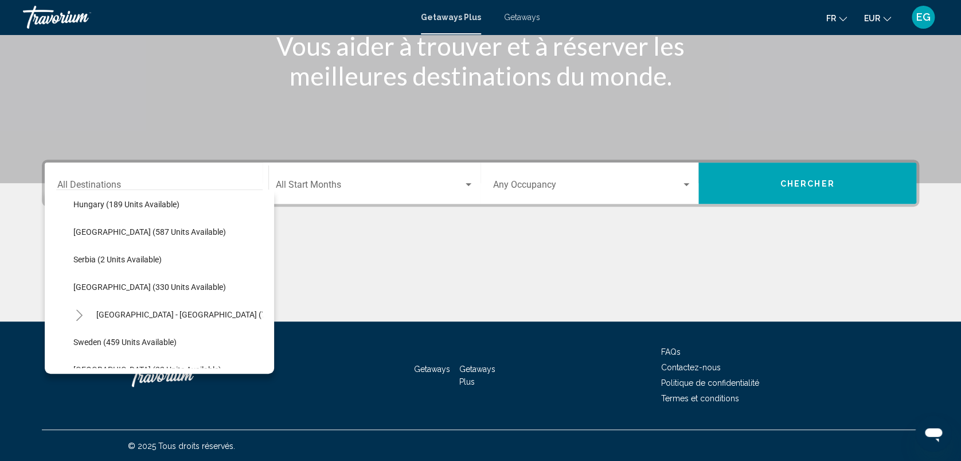
scroll to position [390, 0]
click at [102, 317] on span "[GEOGRAPHIC_DATA] - [GEOGRAPHIC_DATA] (73 units available)" at bounding box center [211, 314] width 231 height 9
type input "**********"
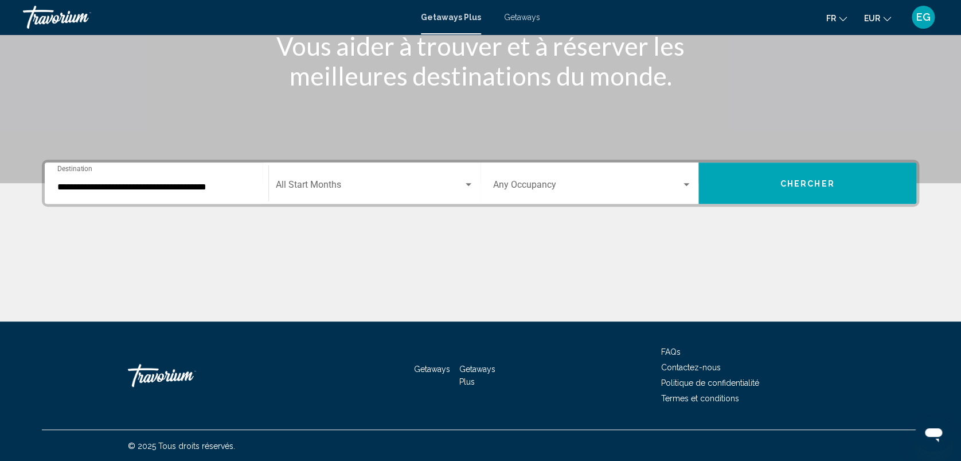
click at [381, 192] on div "Start Month All Start Months" at bounding box center [375, 183] width 198 height 36
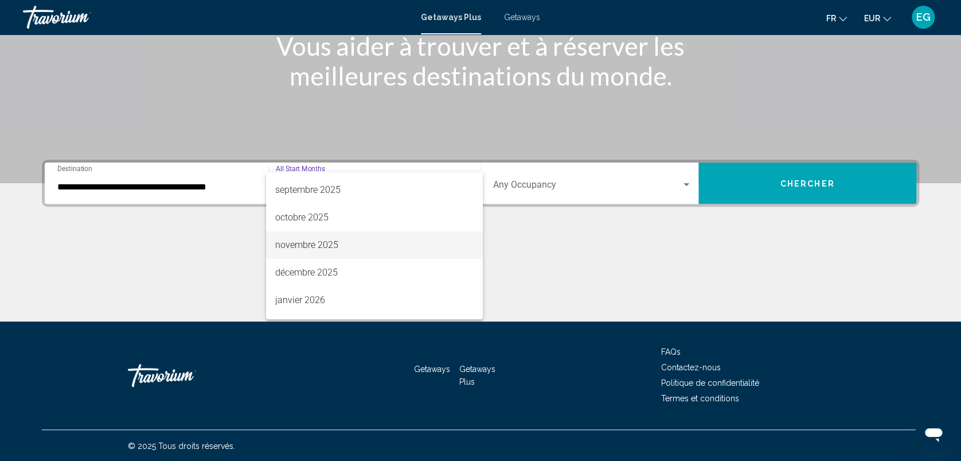
scroll to position [51, 0]
click at [333, 283] on span "décembre 2025" at bounding box center [374, 273] width 198 height 28
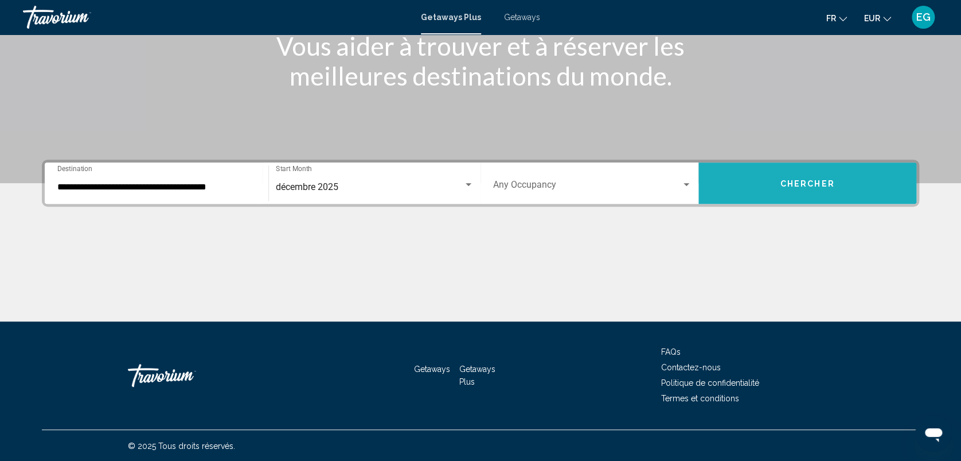
click at [785, 179] on span "Chercher" at bounding box center [808, 183] width 54 height 9
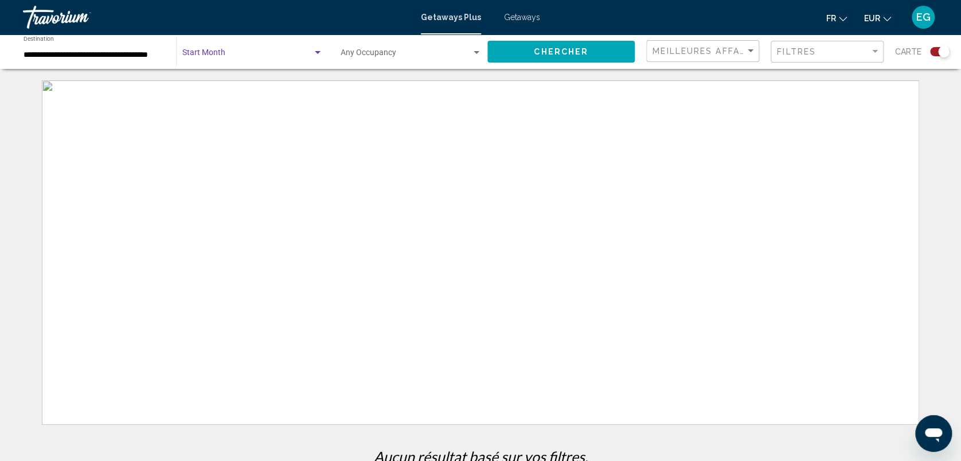
click at [288, 57] on span "Search widget" at bounding box center [247, 54] width 130 height 9
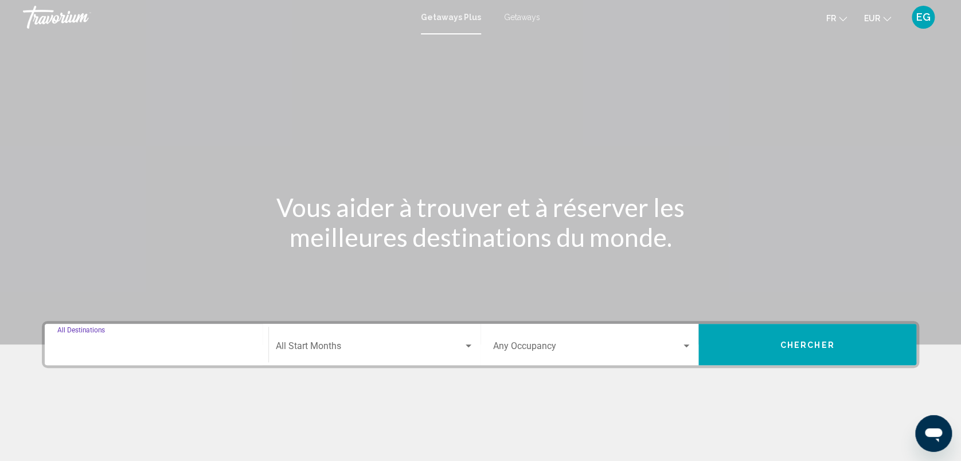
click at [151, 344] on input "Destination All Destinations" at bounding box center [156, 348] width 198 height 10
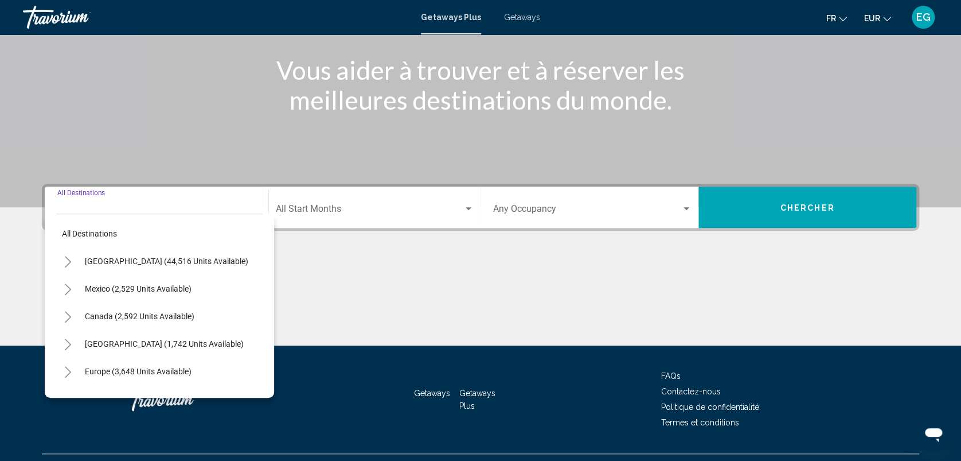
scroll to position [161, 0]
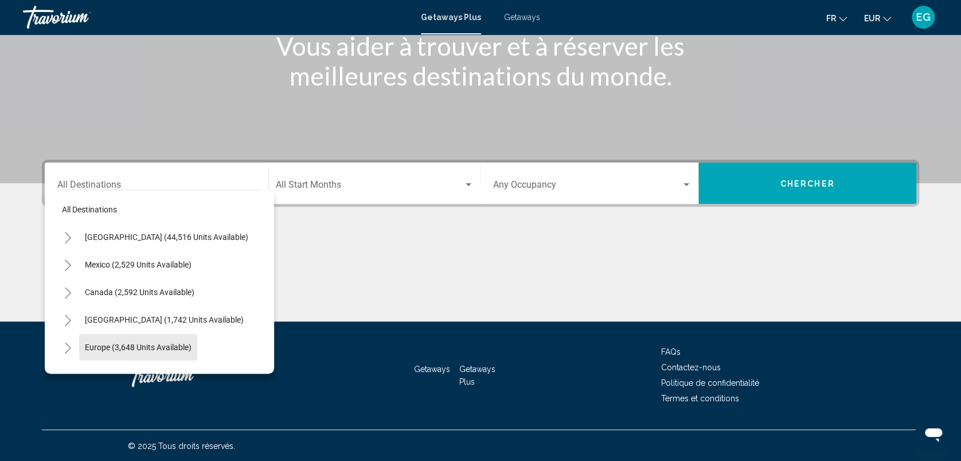
click at [151, 344] on span "Europe (3,648 units available)" at bounding box center [138, 346] width 107 height 9
type input "**********"
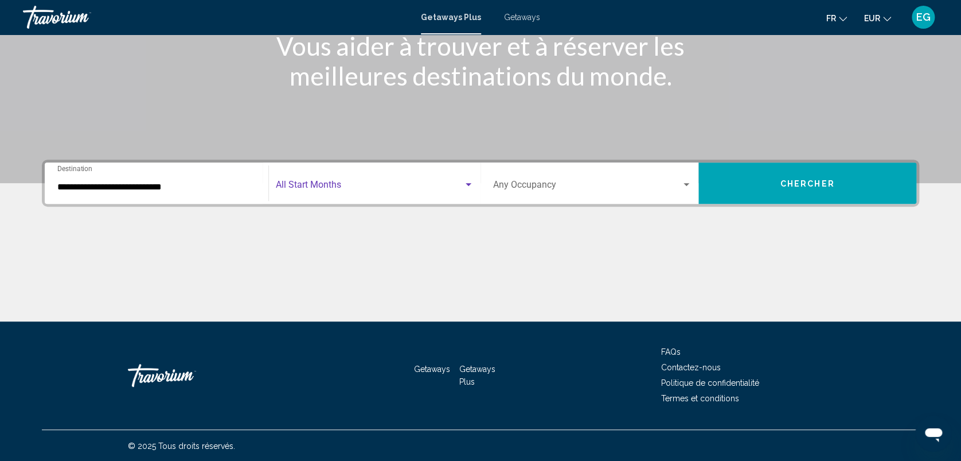
click at [301, 182] on span "Search widget" at bounding box center [370, 187] width 188 height 10
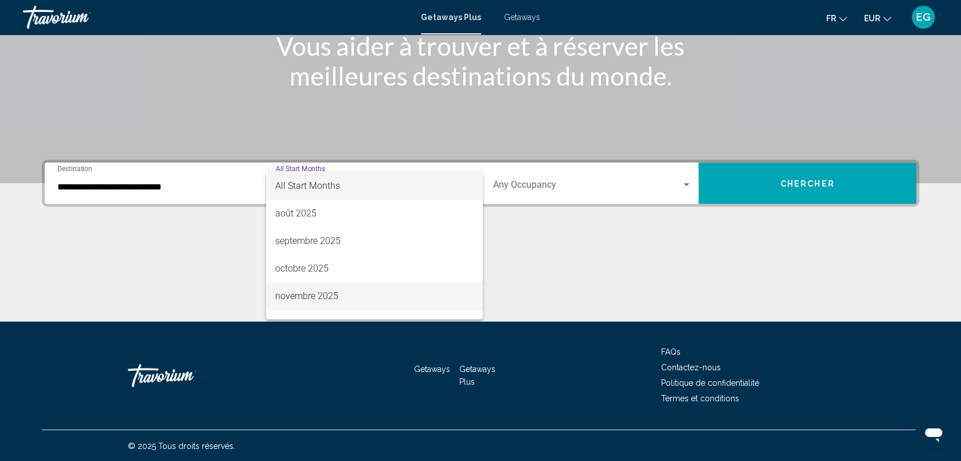
scroll to position [82, 0]
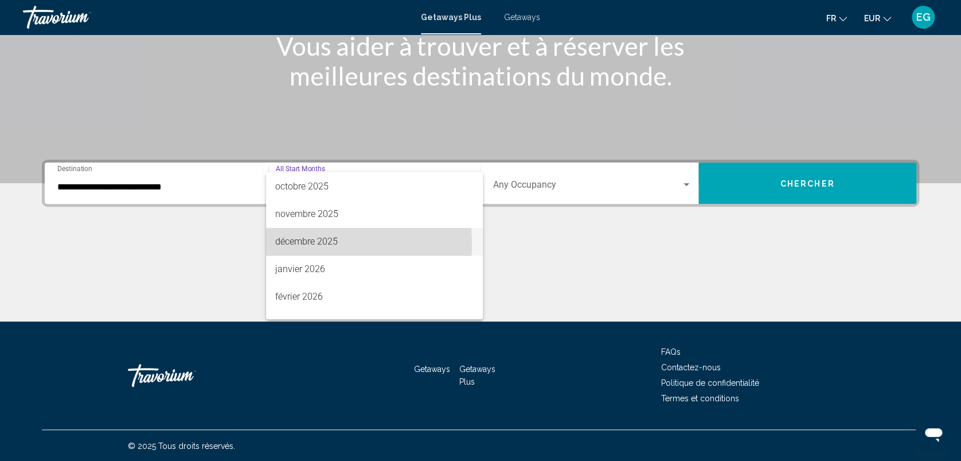
click at [311, 243] on span "décembre 2025" at bounding box center [374, 242] width 198 height 28
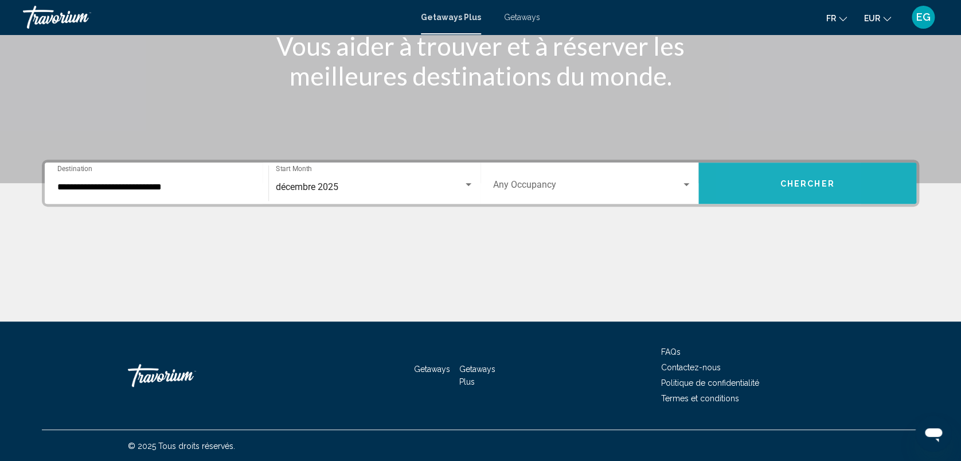
click at [745, 171] on button "Chercher" at bounding box center [808, 182] width 218 height 41
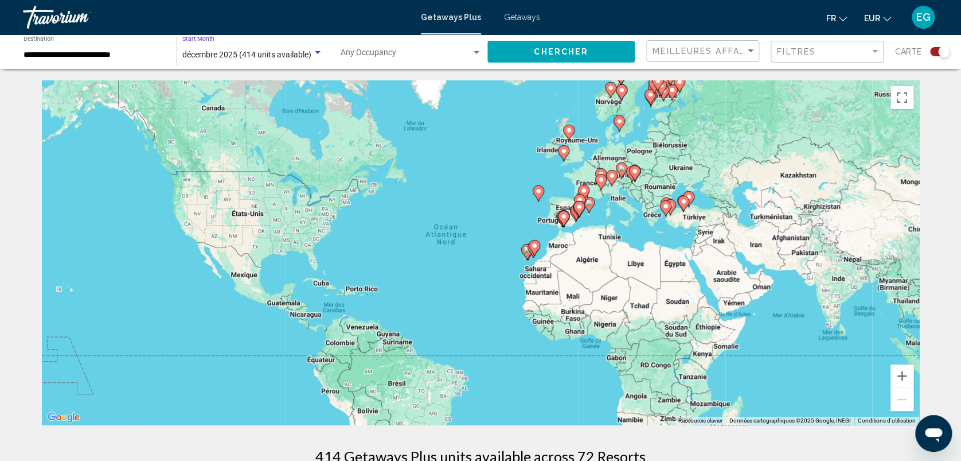
click at [289, 55] on span "décembre 2025 (414 units available)" at bounding box center [246, 54] width 129 height 9
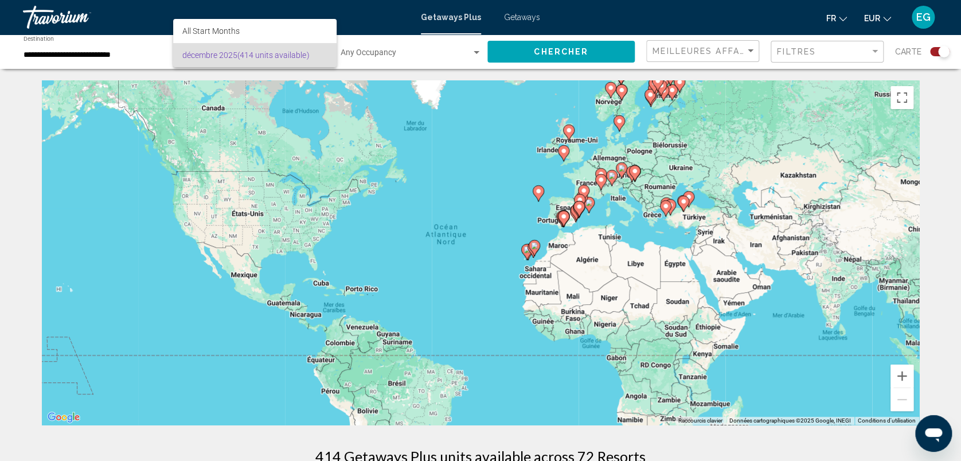
click at [87, 50] on div at bounding box center [480, 230] width 961 height 461
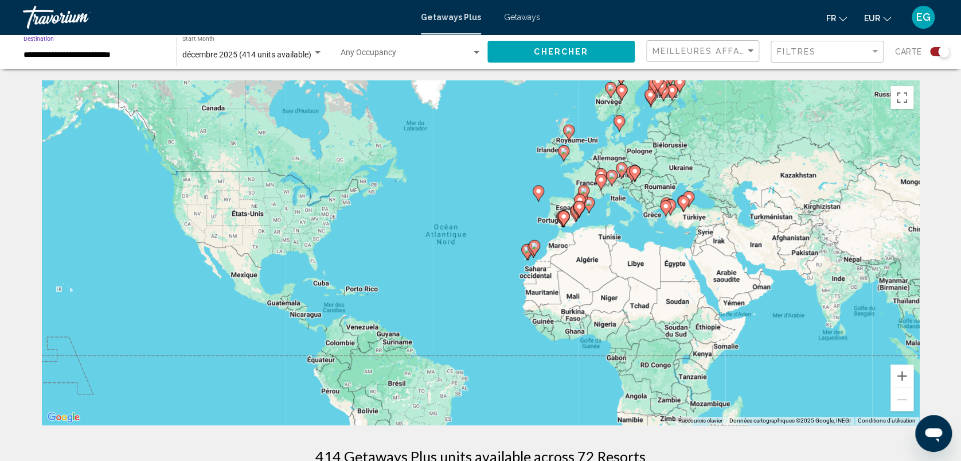
click at [87, 50] on input "**********" at bounding box center [94, 54] width 141 height 9
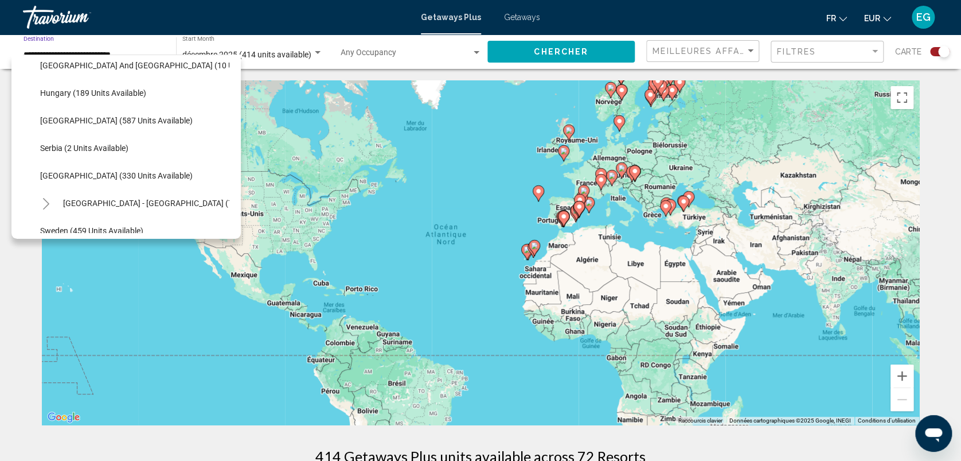
scroll to position [367, 0]
click at [533, 248] on image "Main content" at bounding box center [534, 245] width 7 height 7
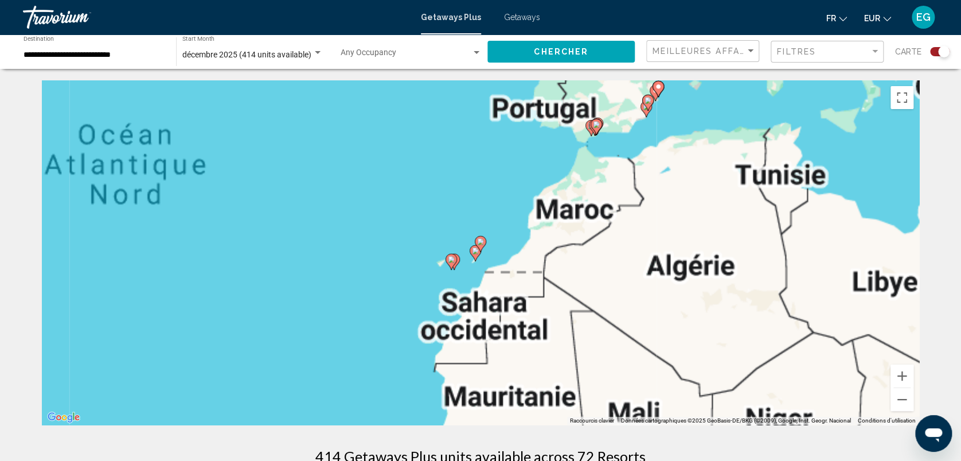
click at [474, 251] on image "Main content" at bounding box center [475, 250] width 7 height 7
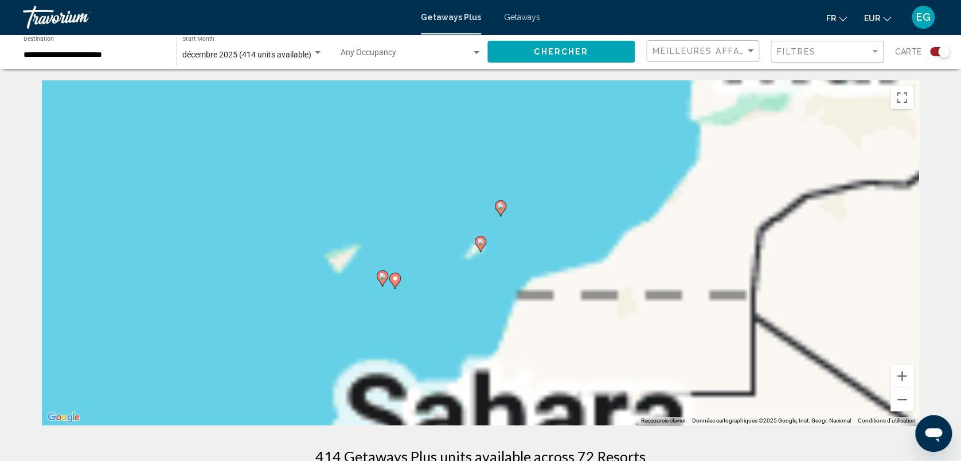
click at [480, 240] on image "Main content" at bounding box center [480, 241] width 7 height 7
type input "**********"
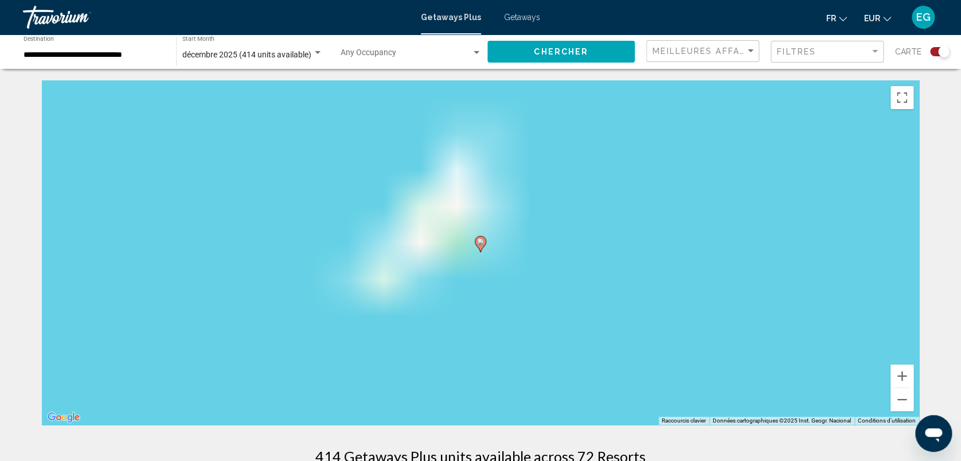
click at [480, 240] on image "Main content" at bounding box center [480, 241] width 7 height 7
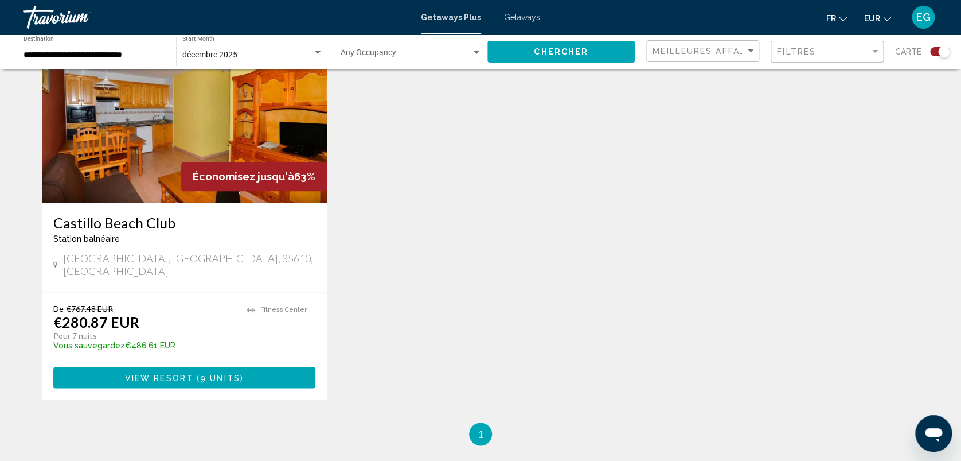
scroll to position [455, 0]
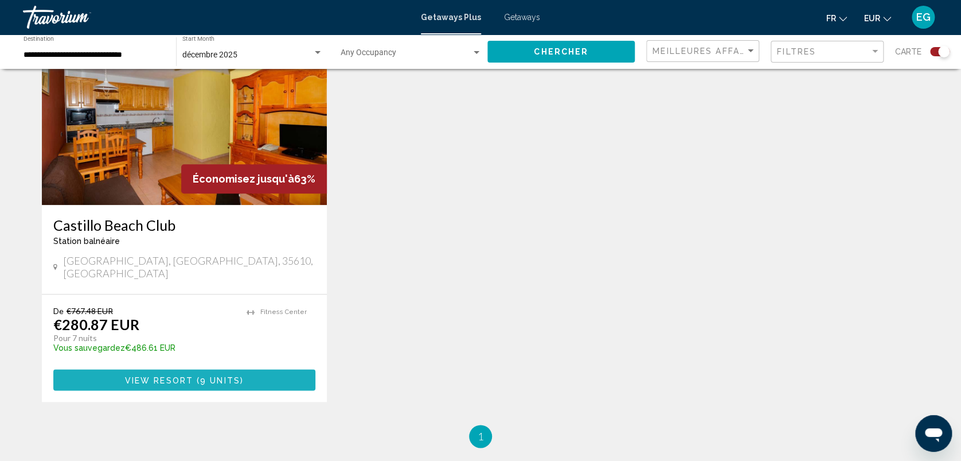
click at [290, 369] on button "View Resort ( 9 units )" at bounding box center [184, 379] width 262 height 21
